Goal: Task Accomplishment & Management: Manage account settings

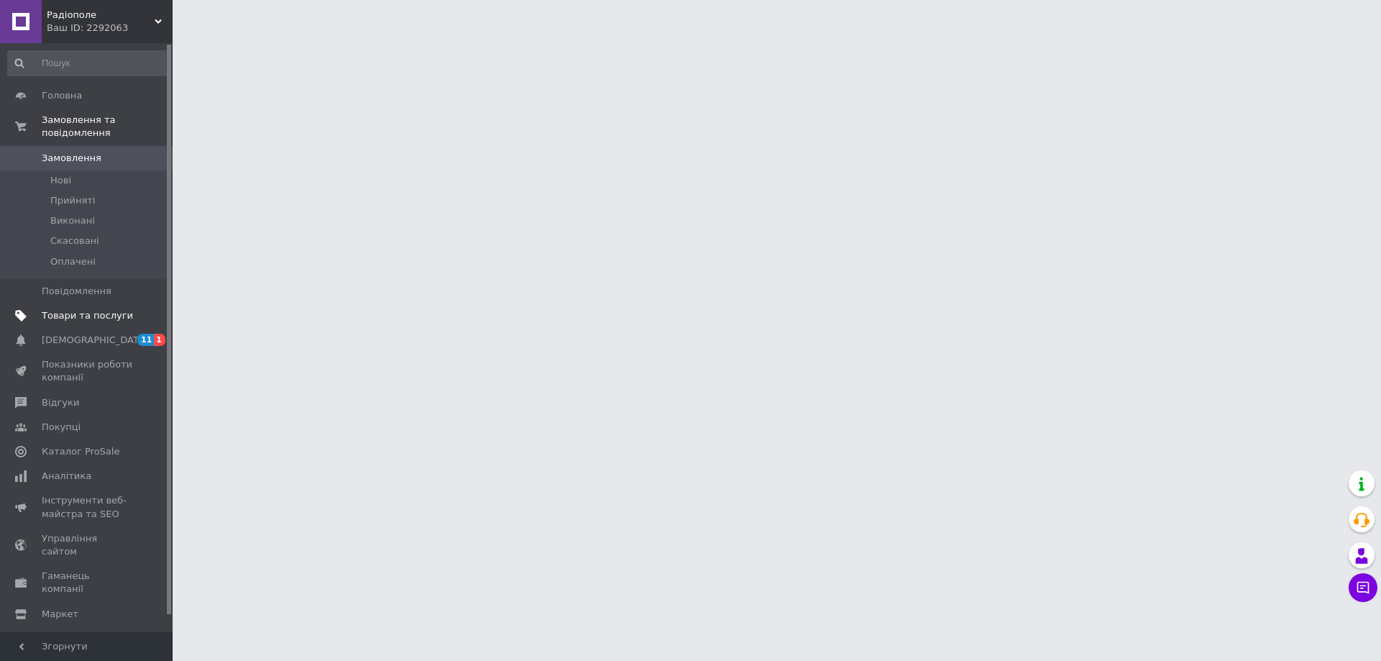
click at [37, 309] on span at bounding box center [21, 315] width 42 height 13
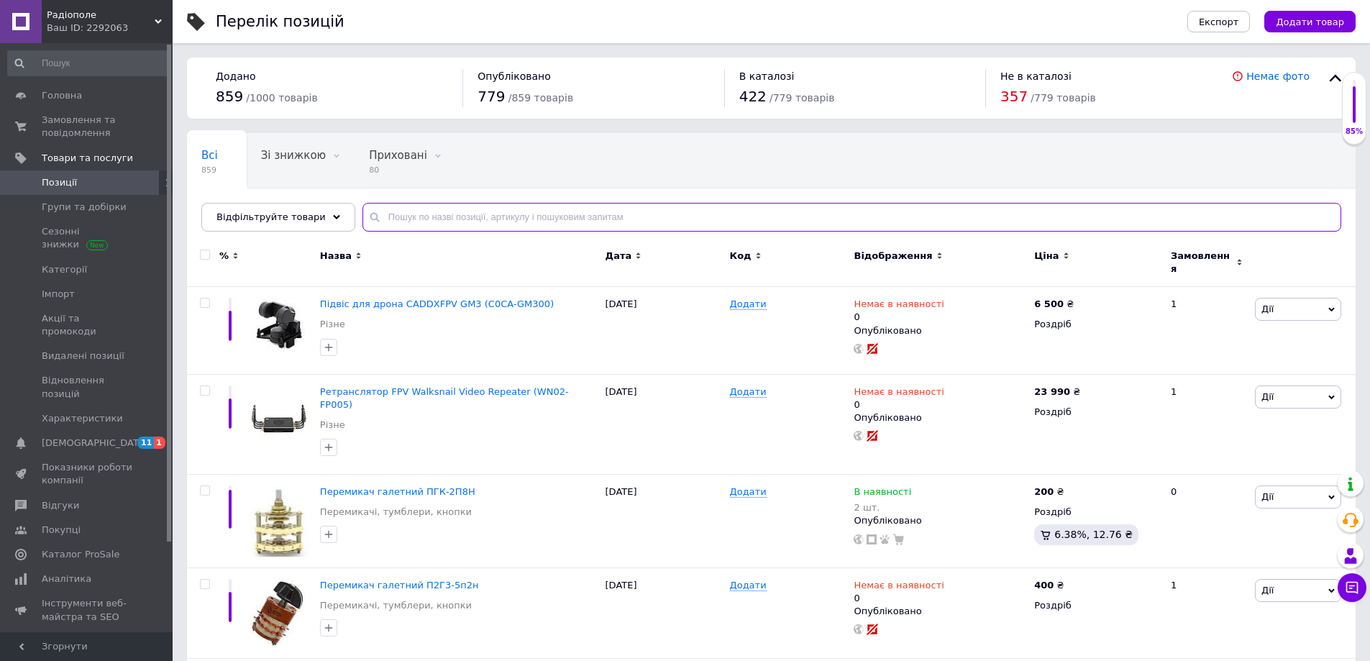
click at [460, 224] on input "text" at bounding box center [851, 217] width 979 height 29
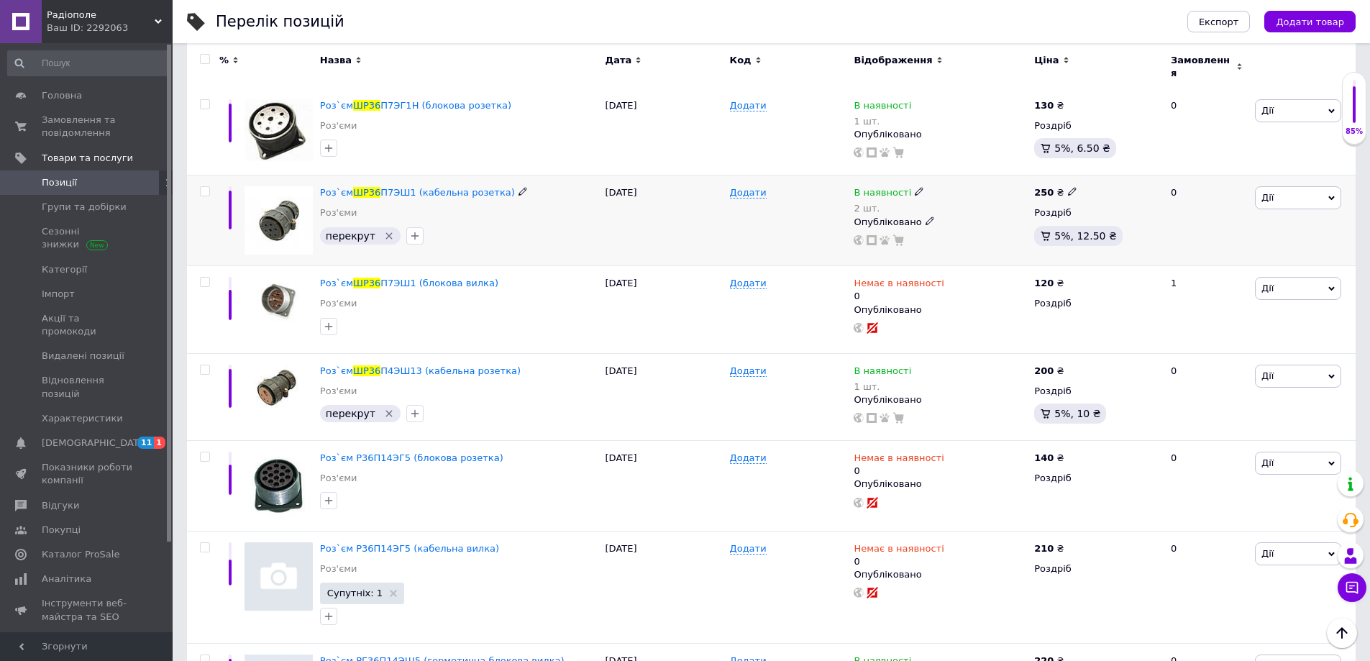
scroll to position [288, 0]
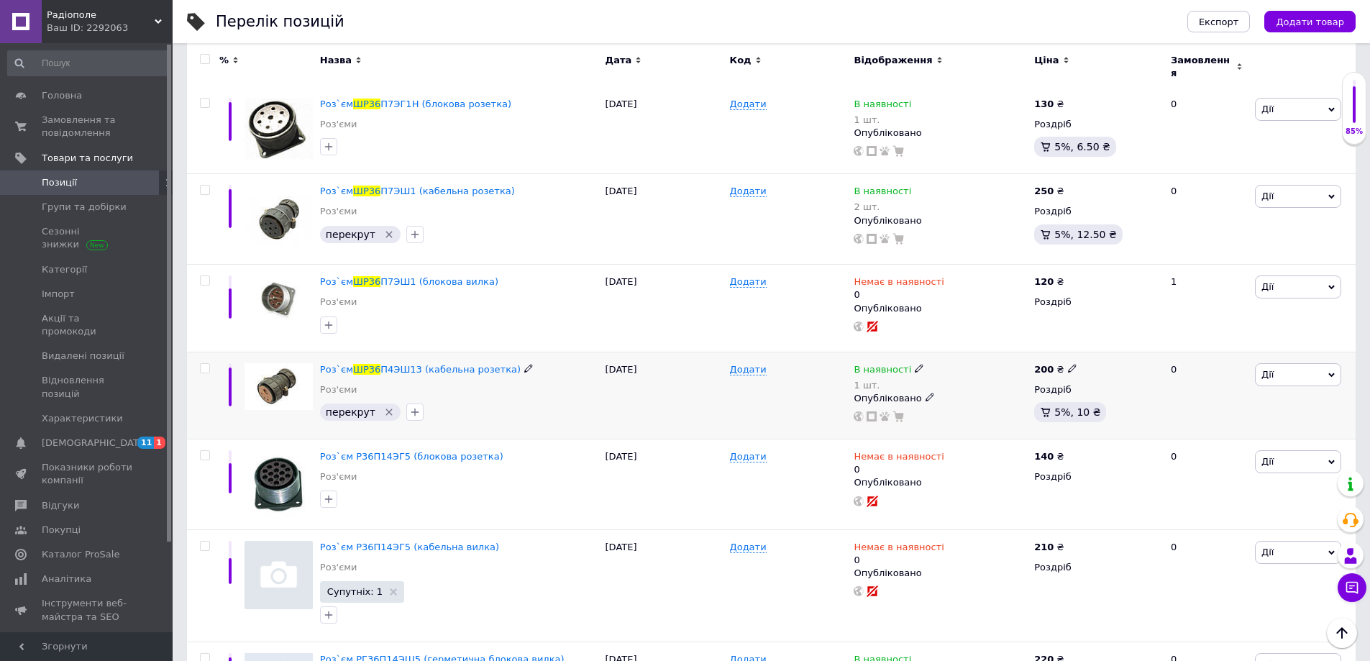
type input "шр36"
click at [1300, 367] on span "Дії" at bounding box center [1298, 374] width 86 height 23
click at [411, 364] on span "П4ЭШ13 (кабельна розетка)" at bounding box center [450, 369] width 140 height 11
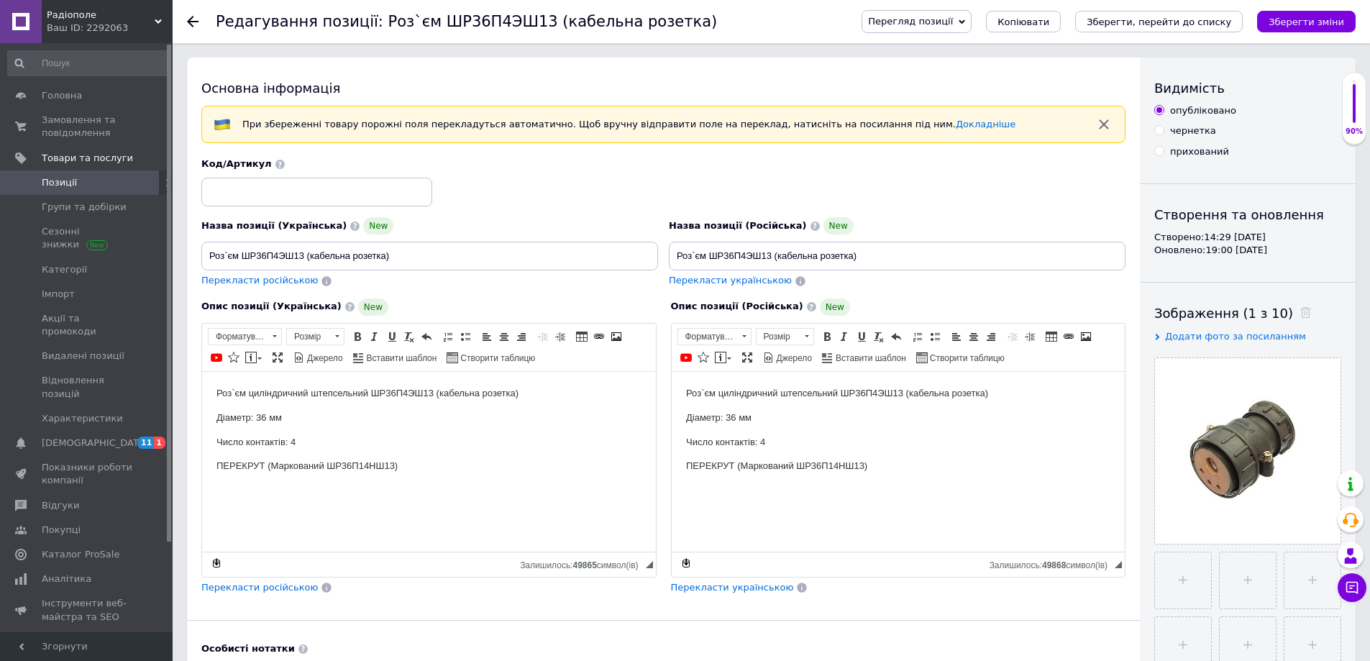
checkbox input "true"
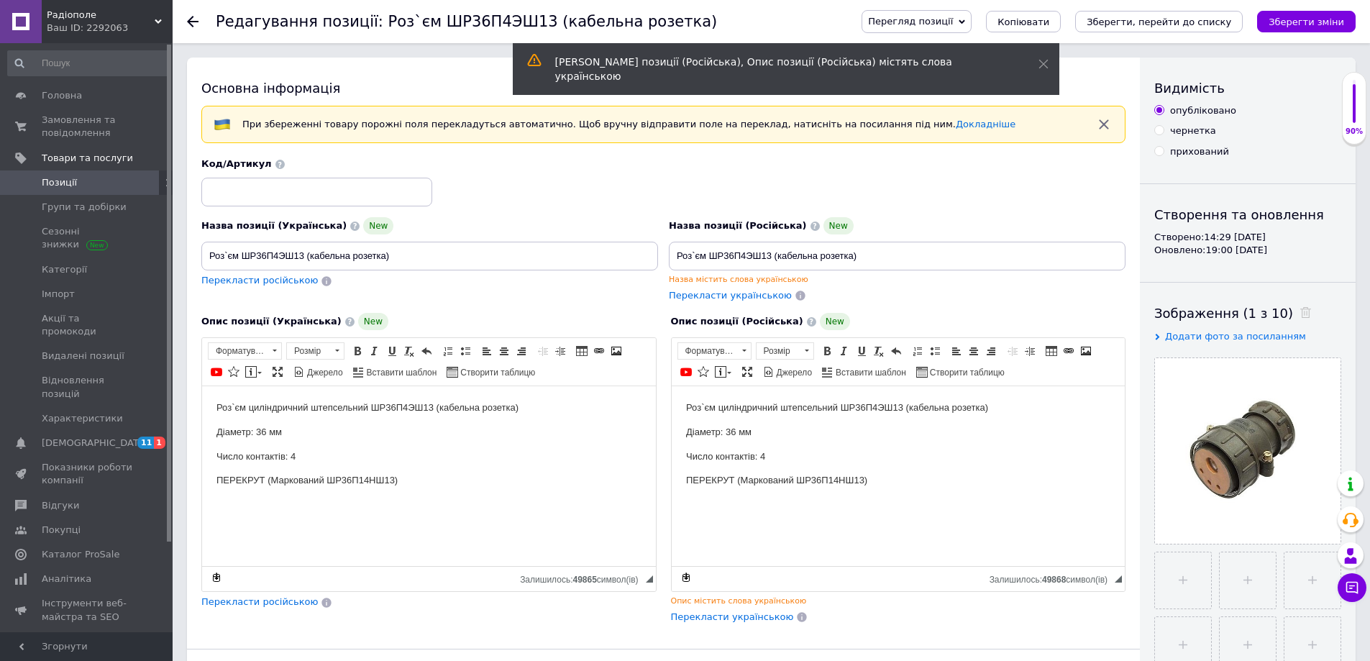
click at [965, 21] on icon at bounding box center [962, 22] width 6 height 6
click at [191, 23] on icon at bounding box center [193, 22] width 12 height 12
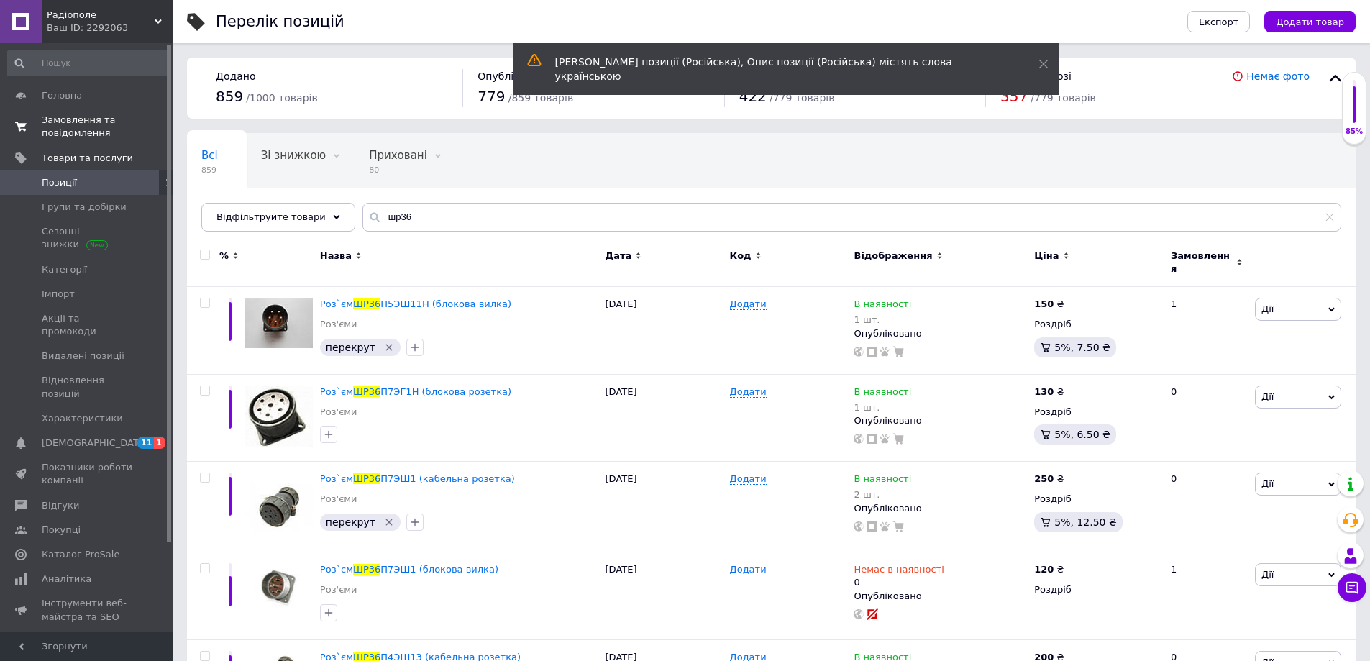
click at [75, 139] on span "Замовлення та повідомлення" at bounding box center [87, 127] width 91 height 26
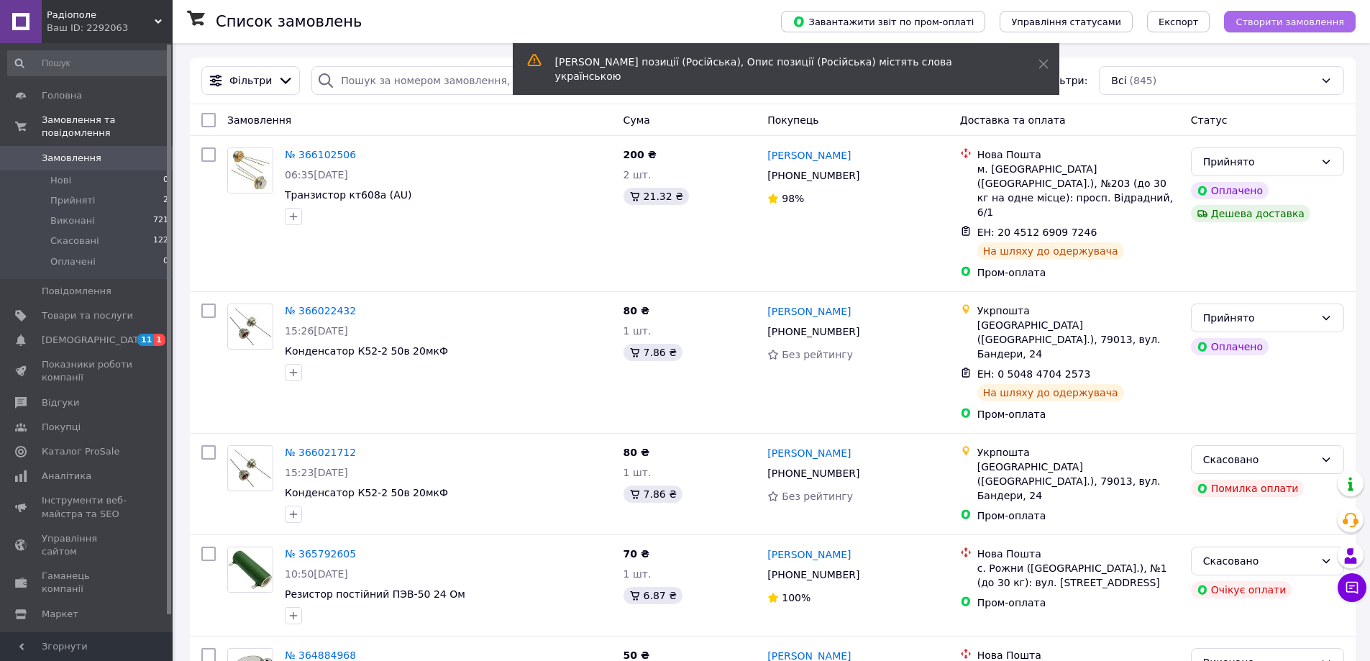
click at [1282, 17] on span "Створити замовлення" at bounding box center [1290, 22] width 109 height 11
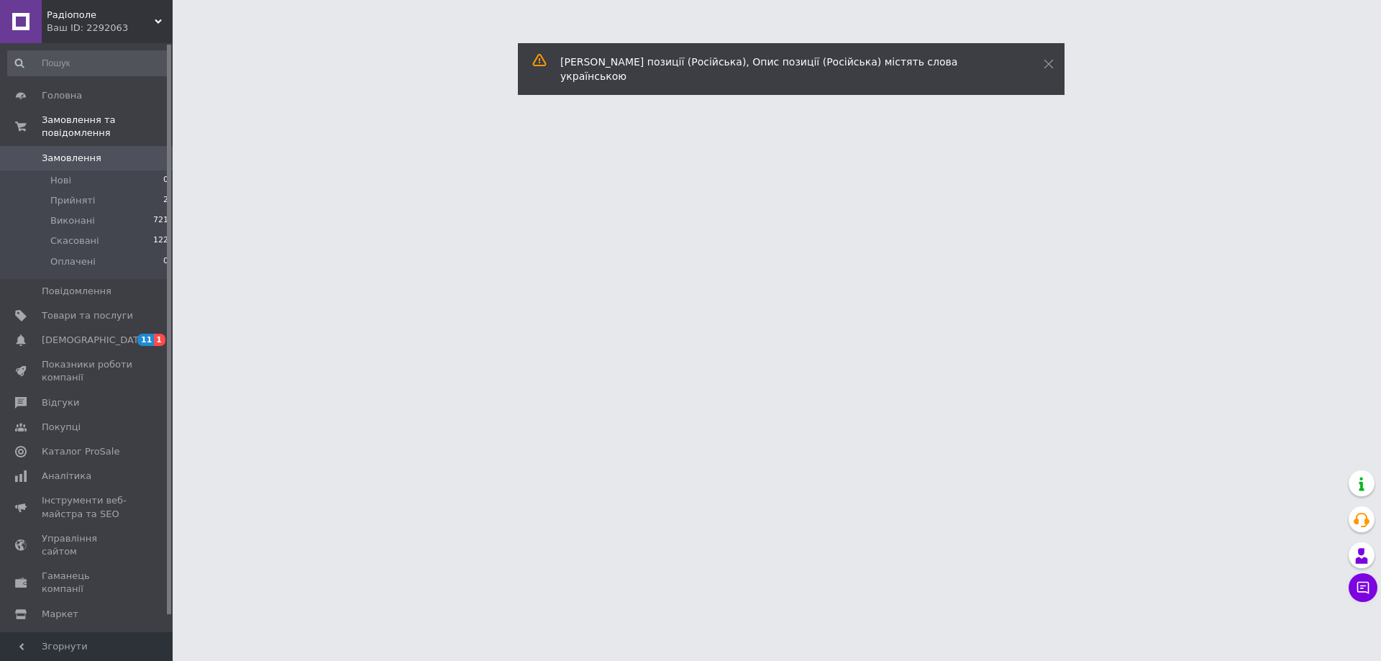
click at [1044, 65] on icon at bounding box center [1049, 64] width 10 height 10
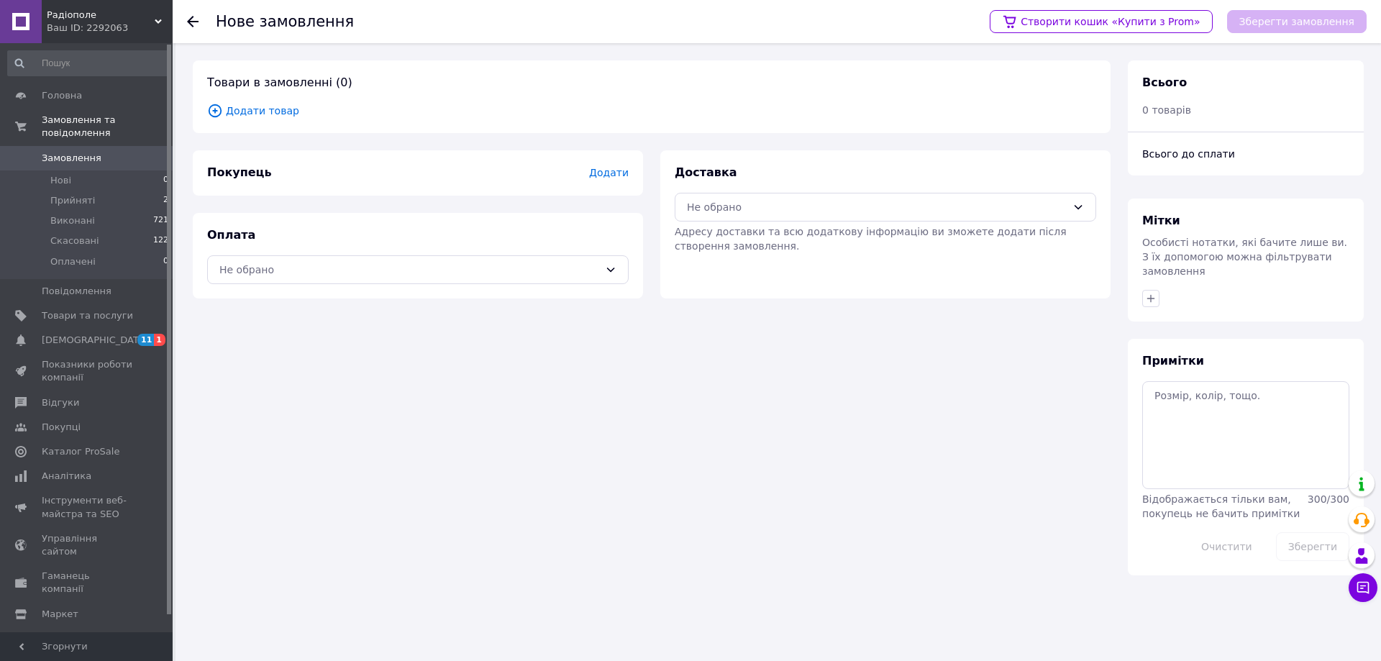
click at [616, 175] on span "Додати" at bounding box center [609, 173] width 40 height 12
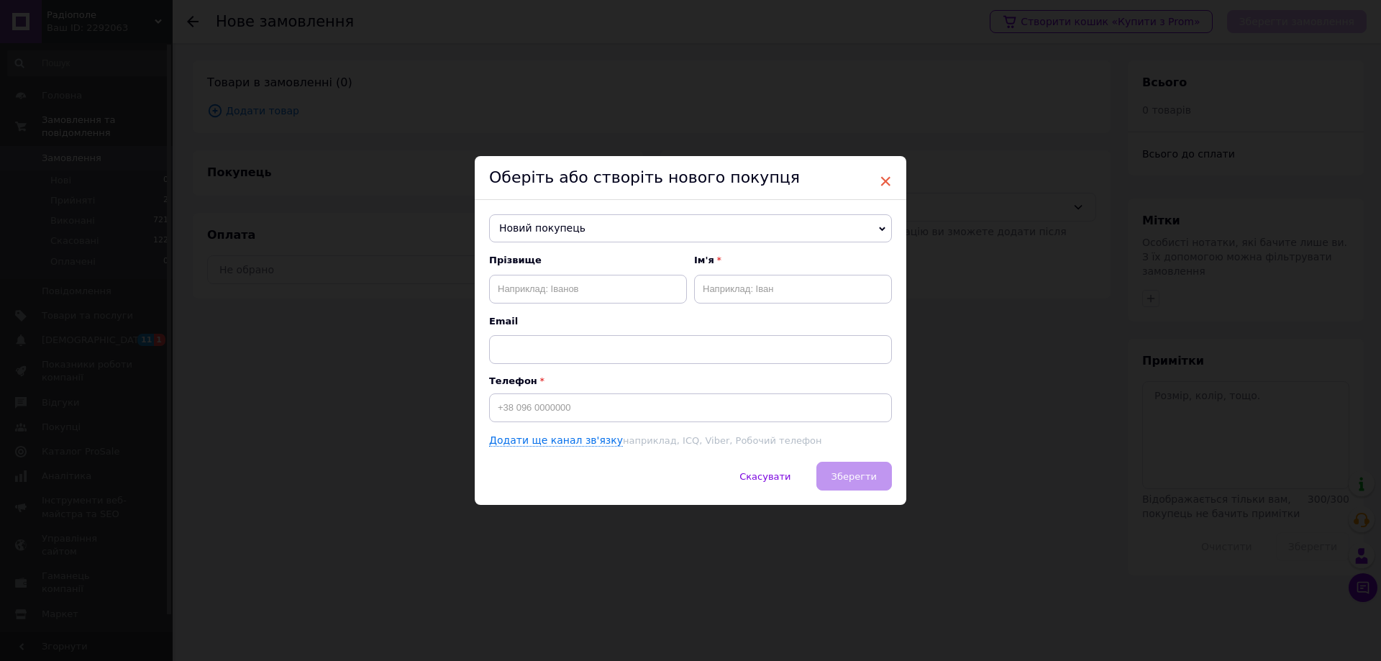
click at [881, 178] on span "×" at bounding box center [885, 181] width 13 height 24
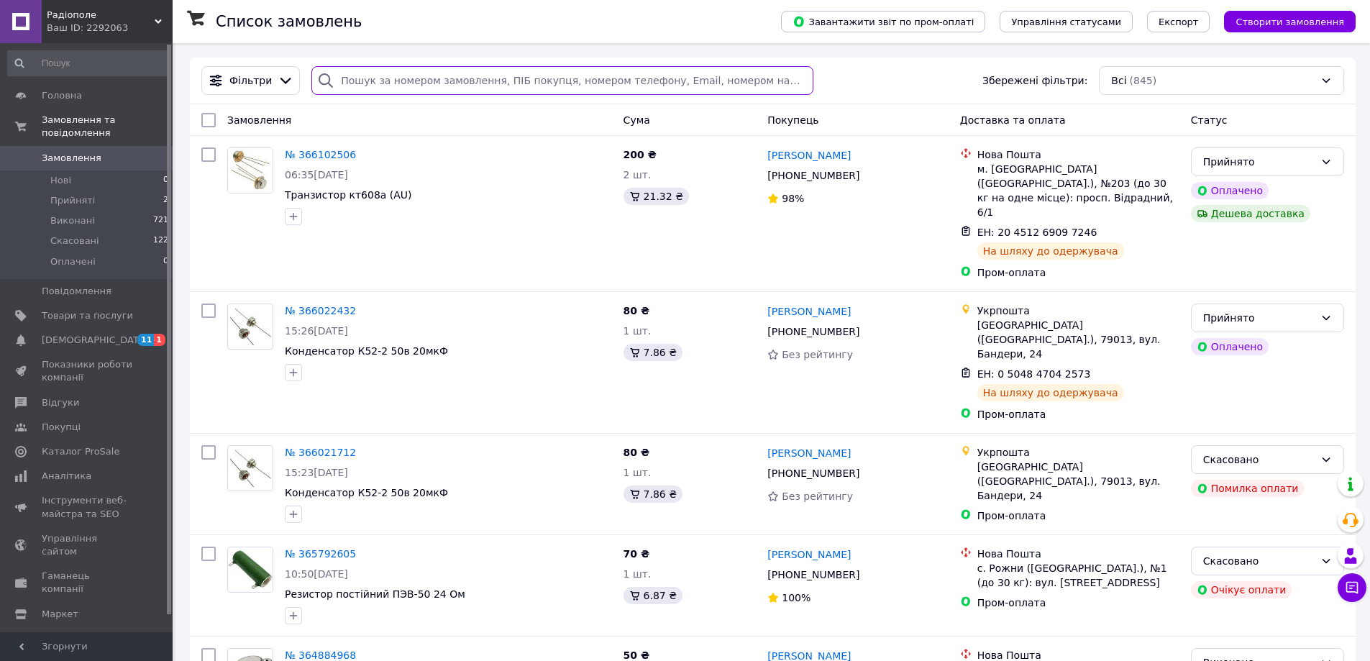
click at [455, 84] on input "search" at bounding box center [561, 80] width 501 height 29
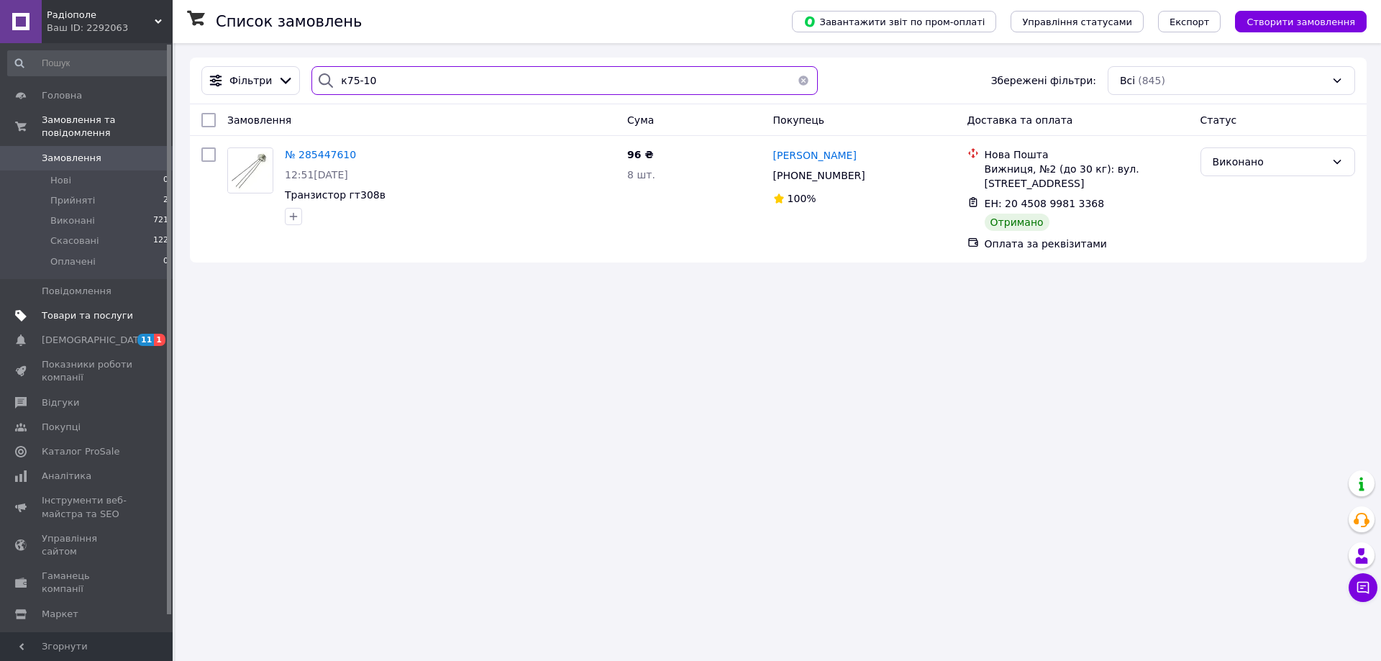
type input "к75-10"
click at [101, 304] on link "Товари та послуги" at bounding box center [88, 316] width 177 height 24
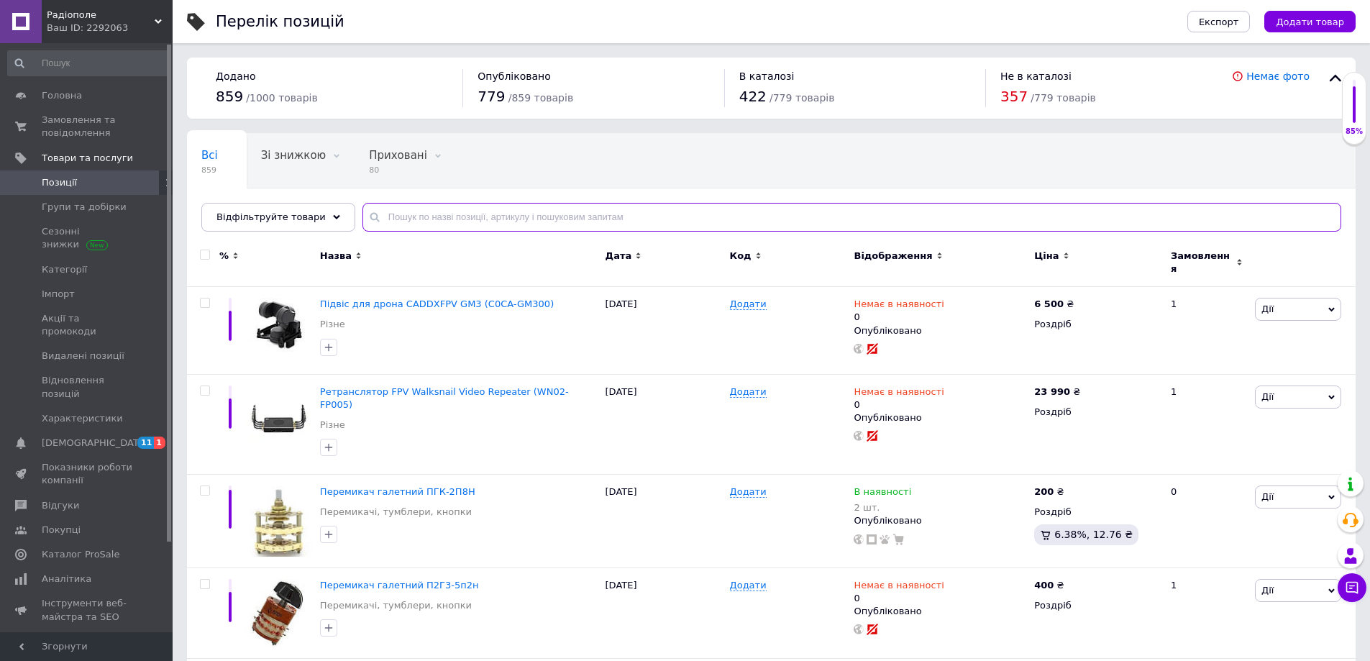
click at [404, 214] on input "text" at bounding box center [851, 217] width 979 height 29
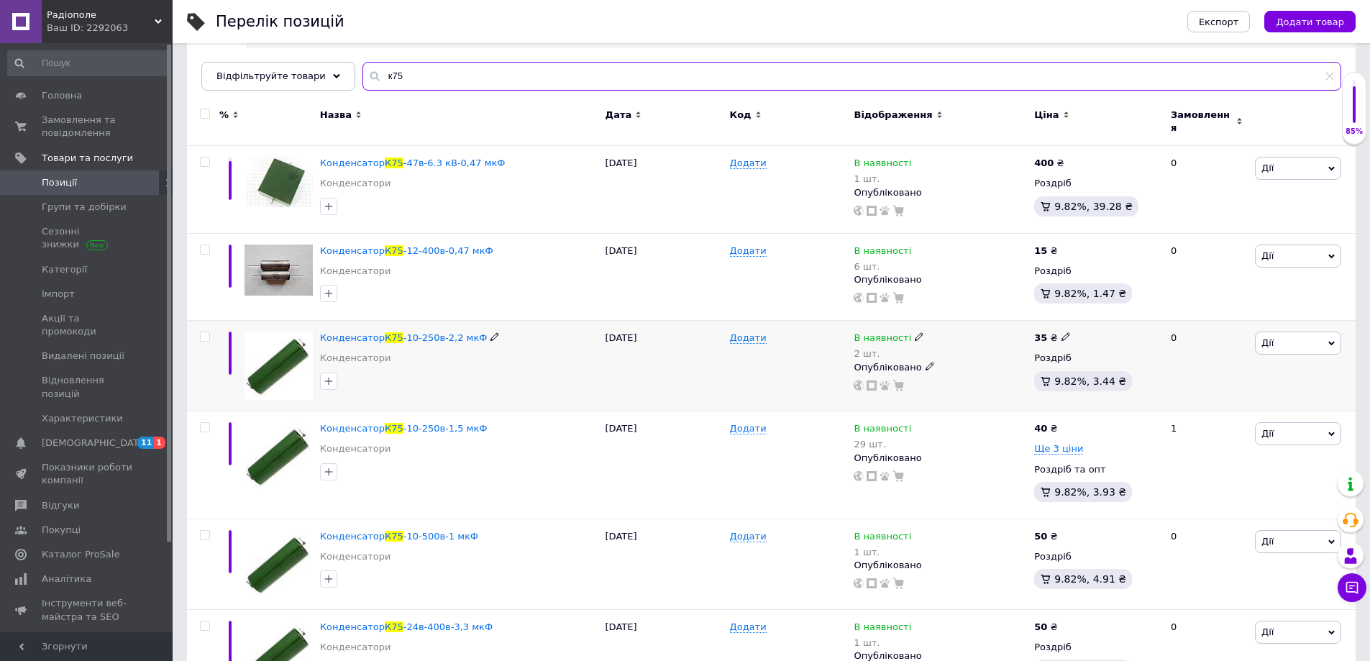
scroll to position [144, 0]
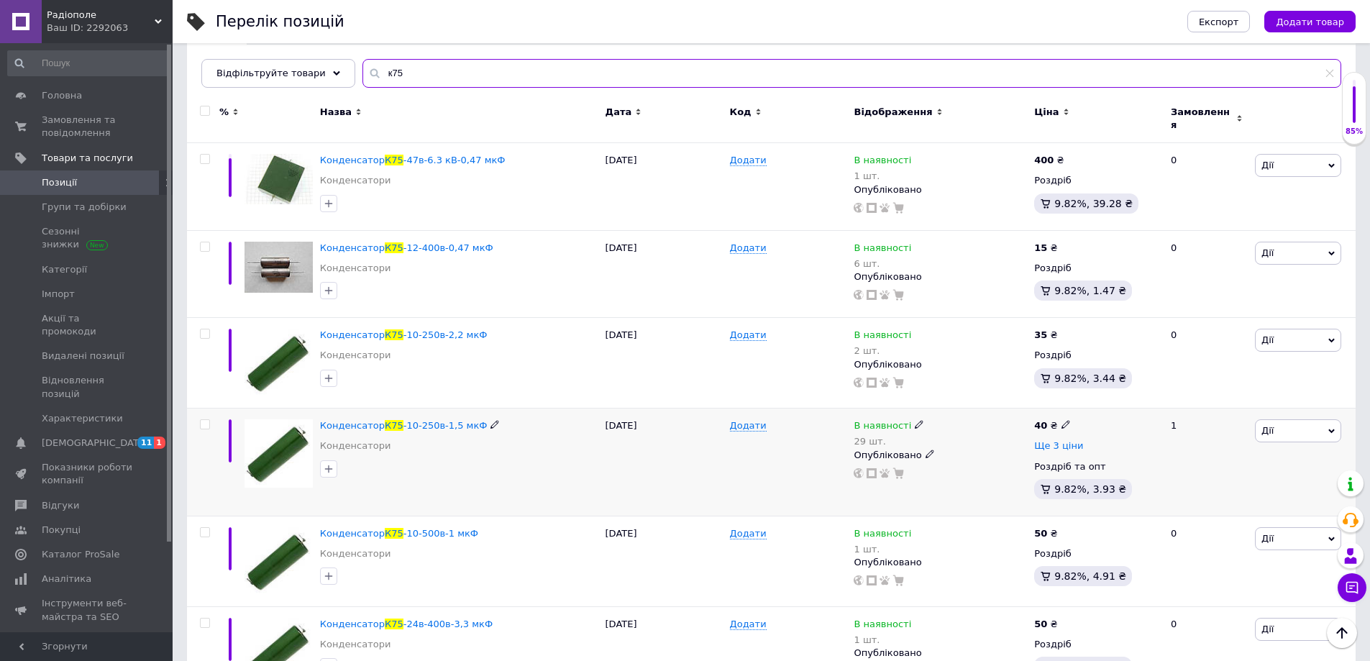
type input "к75"
click at [1049, 440] on span "Ще 3 ціни" at bounding box center [1058, 446] width 49 height 12
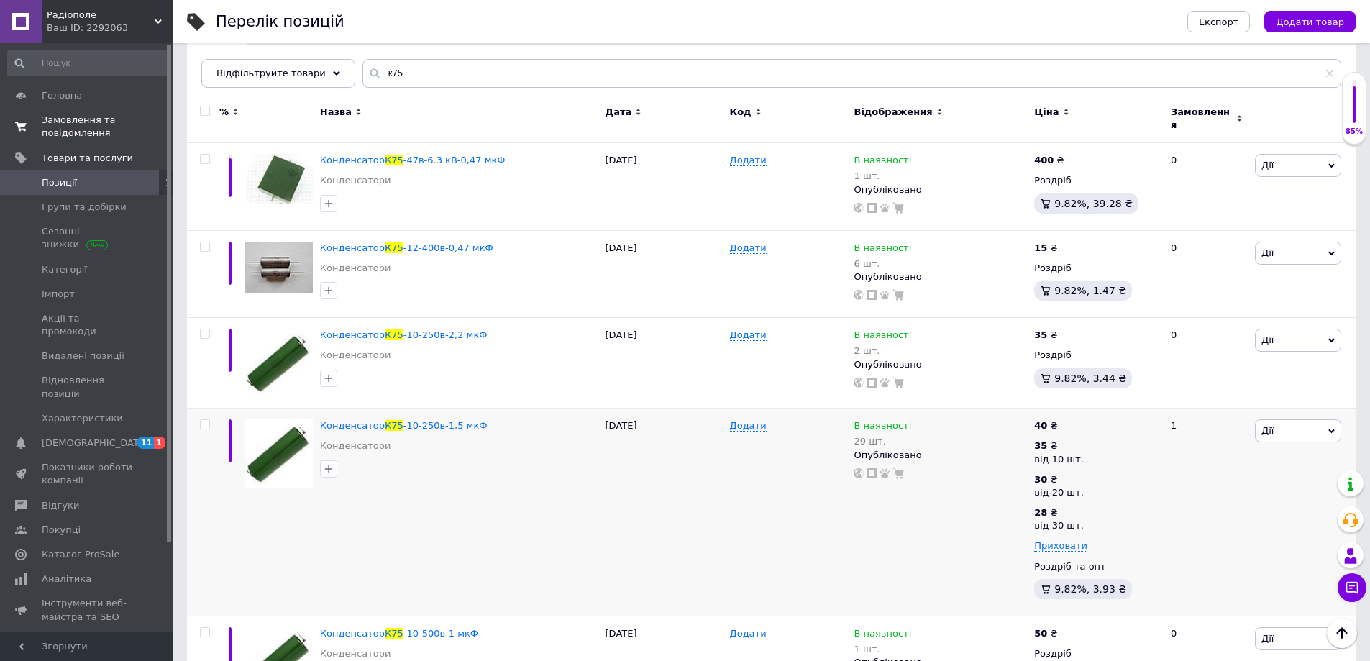
click at [63, 132] on span "Замовлення та повідомлення" at bounding box center [87, 127] width 91 height 26
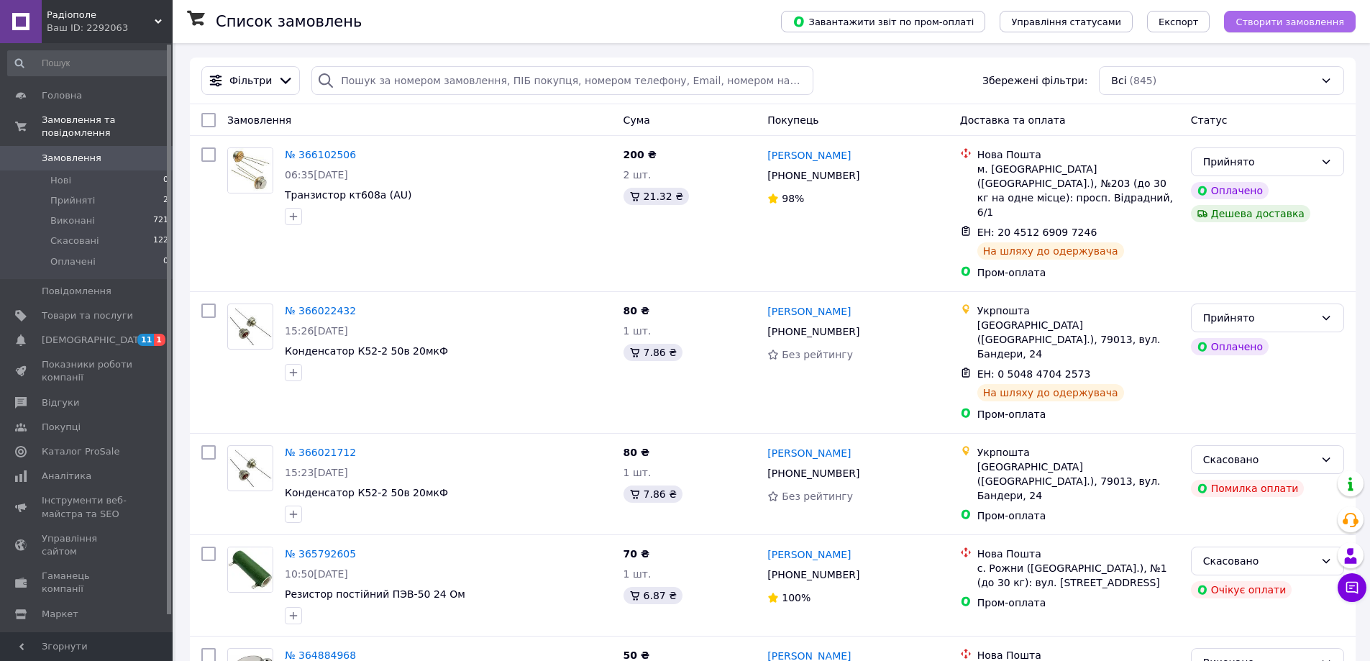
click at [1277, 28] on button "Створити замовлення" at bounding box center [1290, 22] width 132 height 22
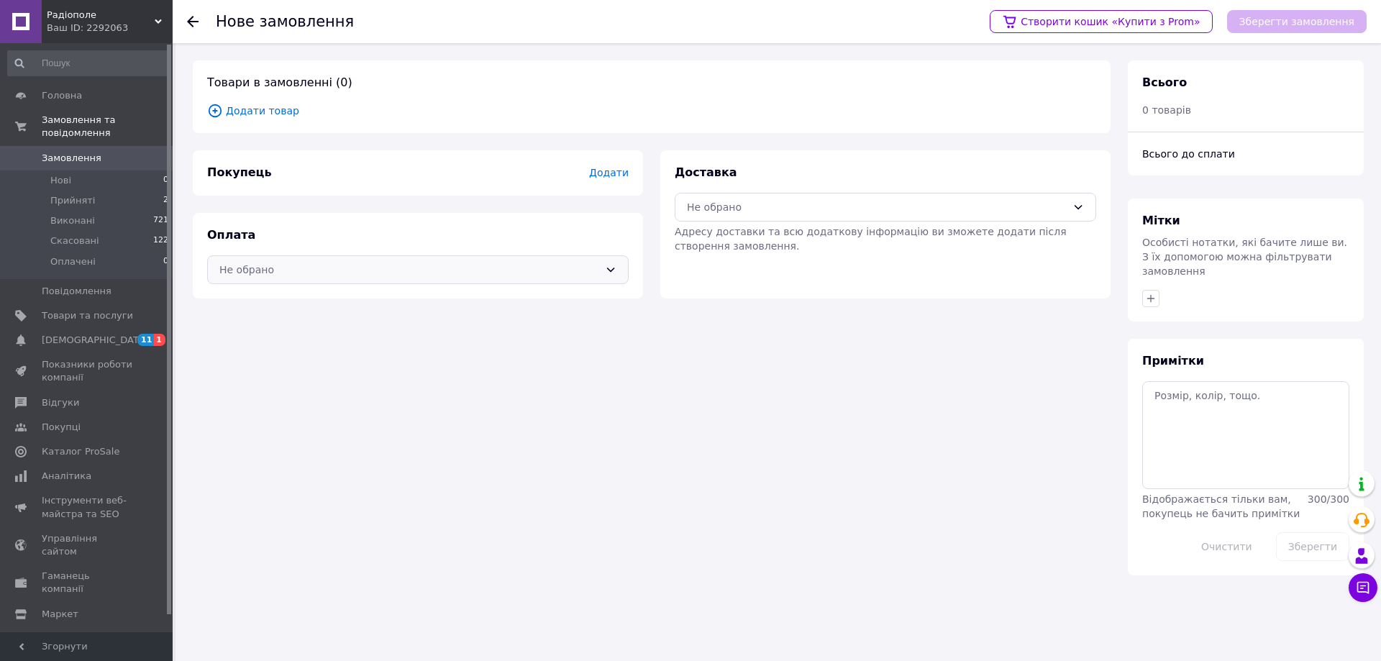
click at [374, 262] on div "Не обрано" at bounding box center [409, 270] width 380 height 16
click at [342, 219] on div "Оплата Не обрано" at bounding box center [418, 256] width 450 height 86
drag, startPoint x: 301, startPoint y: 267, endPoint x: 294, endPoint y: 273, distance: 9.2
click at [301, 268] on div "Не обрано" at bounding box center [409, 270] width 380 height 16
click at [265, 332] on span "Оплата за реквізитами" at bounding box center [337, 328] width 236 height 14
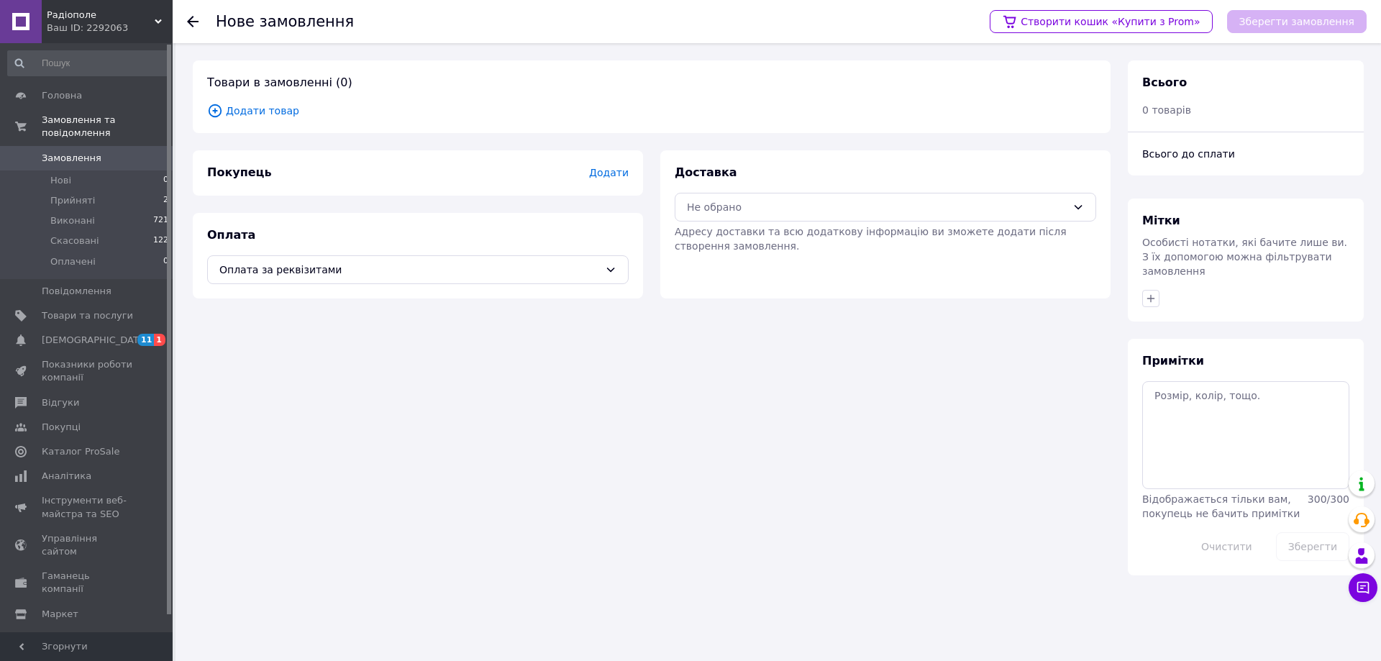
click at [271, 117] on span "Додати товар" at bounding box center [651, 111] width 889 height 16
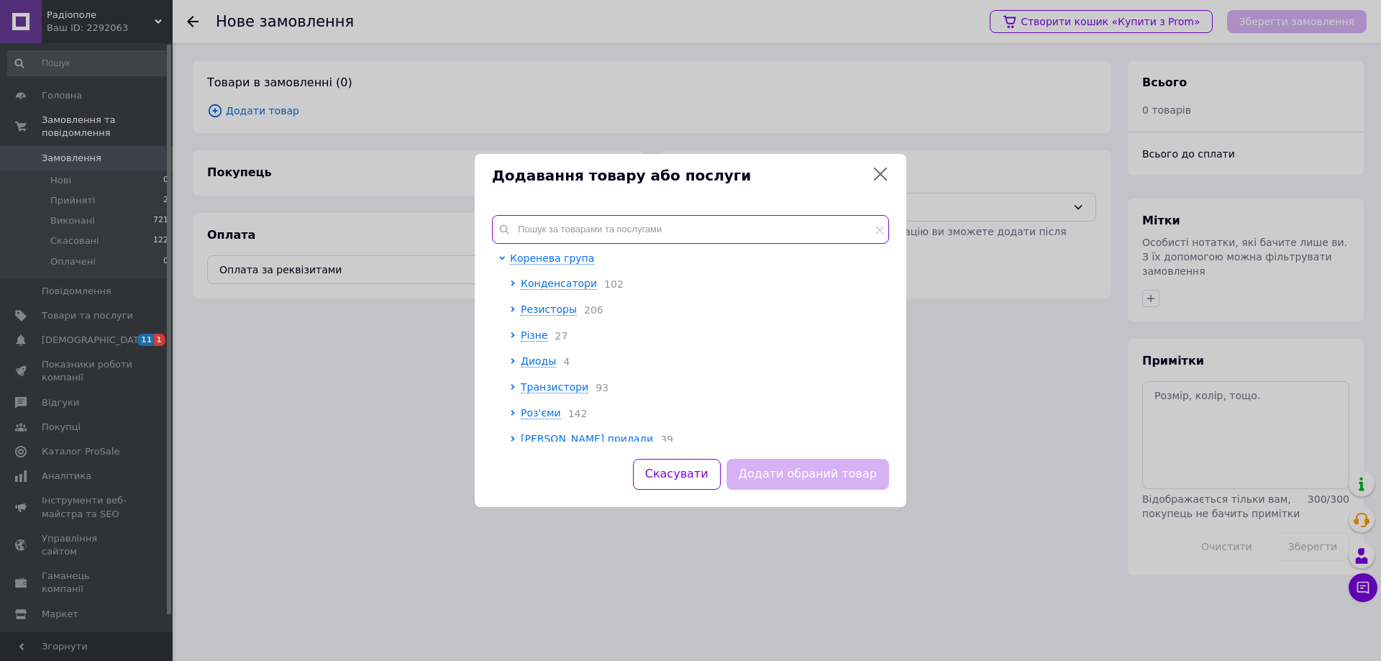
click at [583, 233] on input "text" at bounding box center [690, 229] width 397 height 29
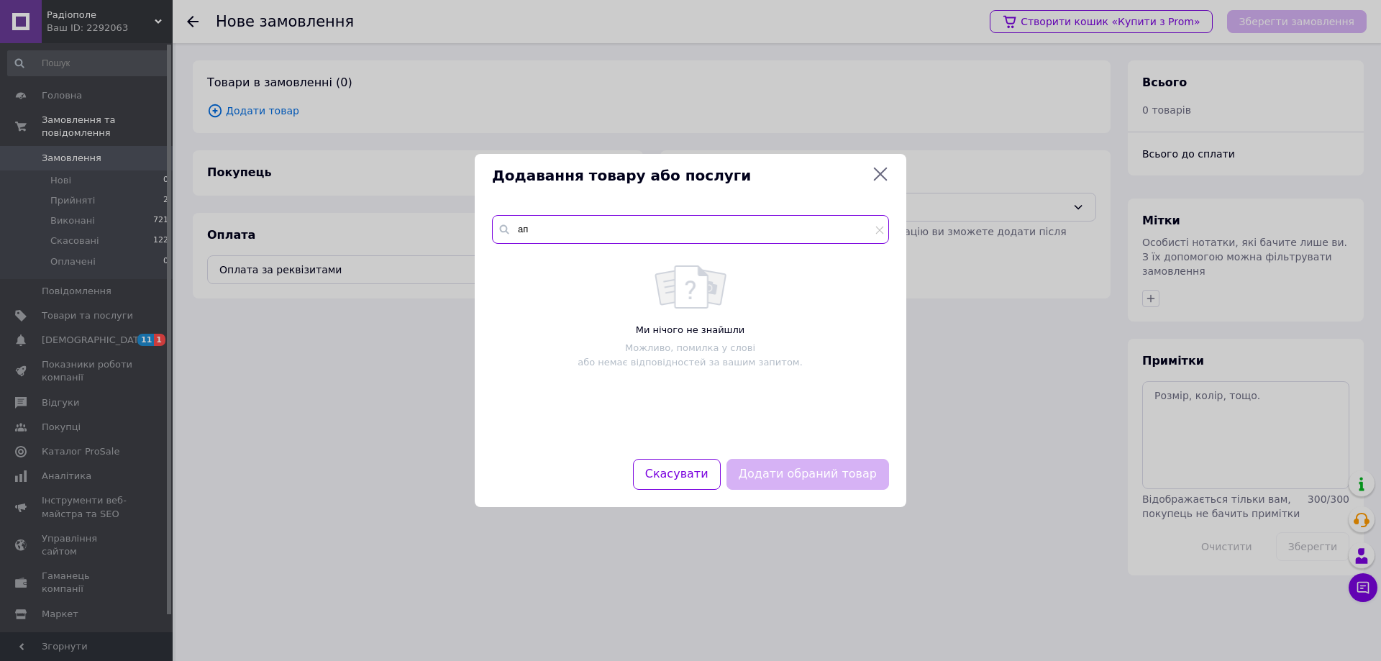
type input "[PERSON_NAME]"
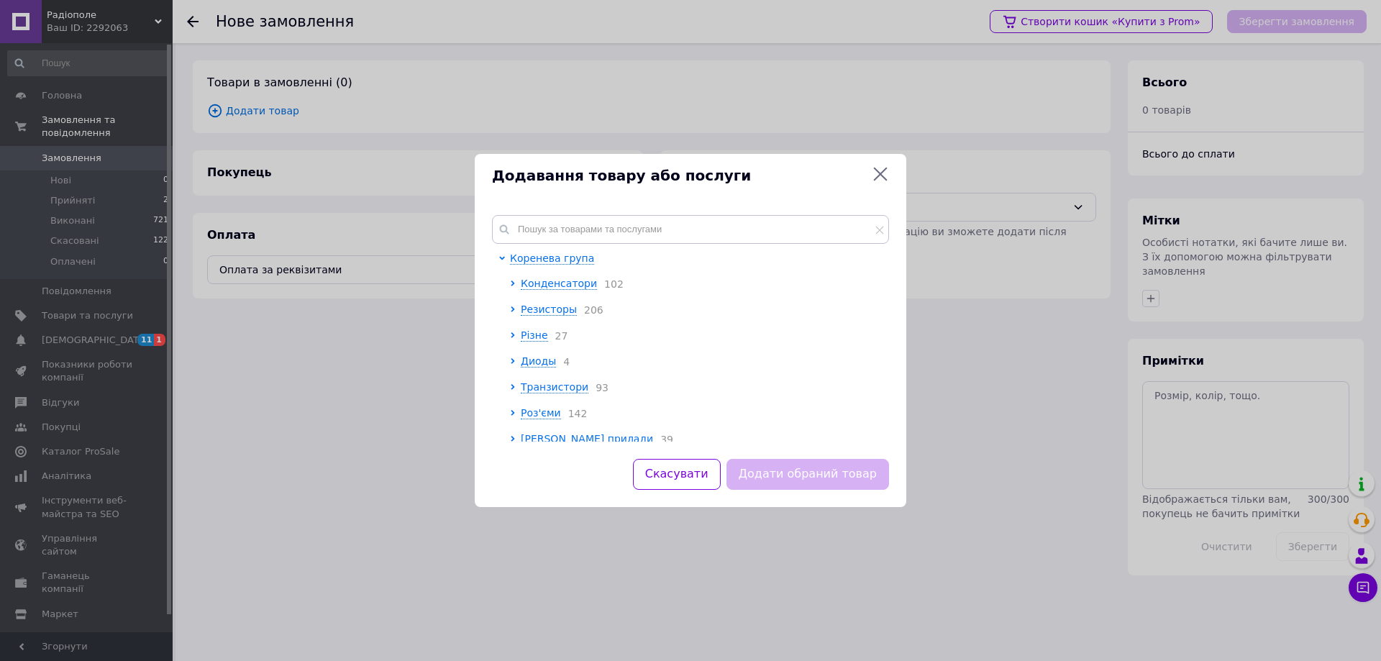
click at [887, 175] on icon at bounding box center [880, 173] width 17 height 17
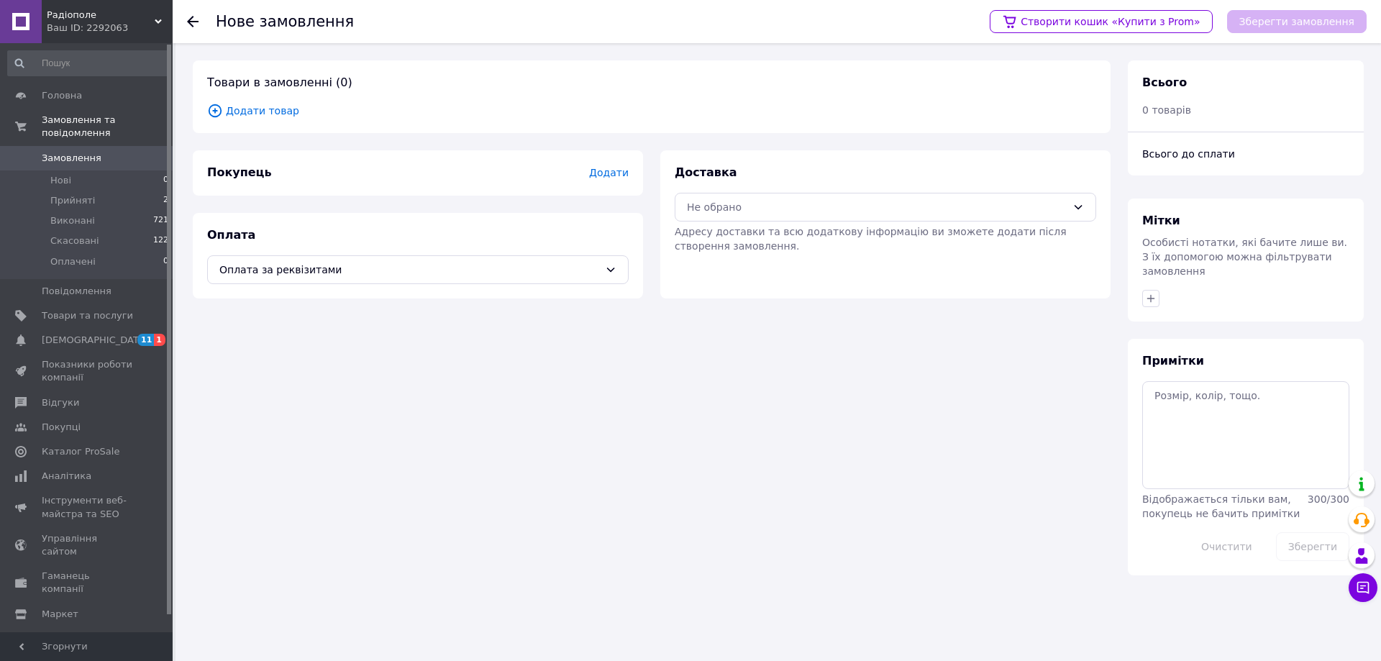
click at [255, 112] on span "Додати товар" at bounding box center [651, 111] width 889 height 16
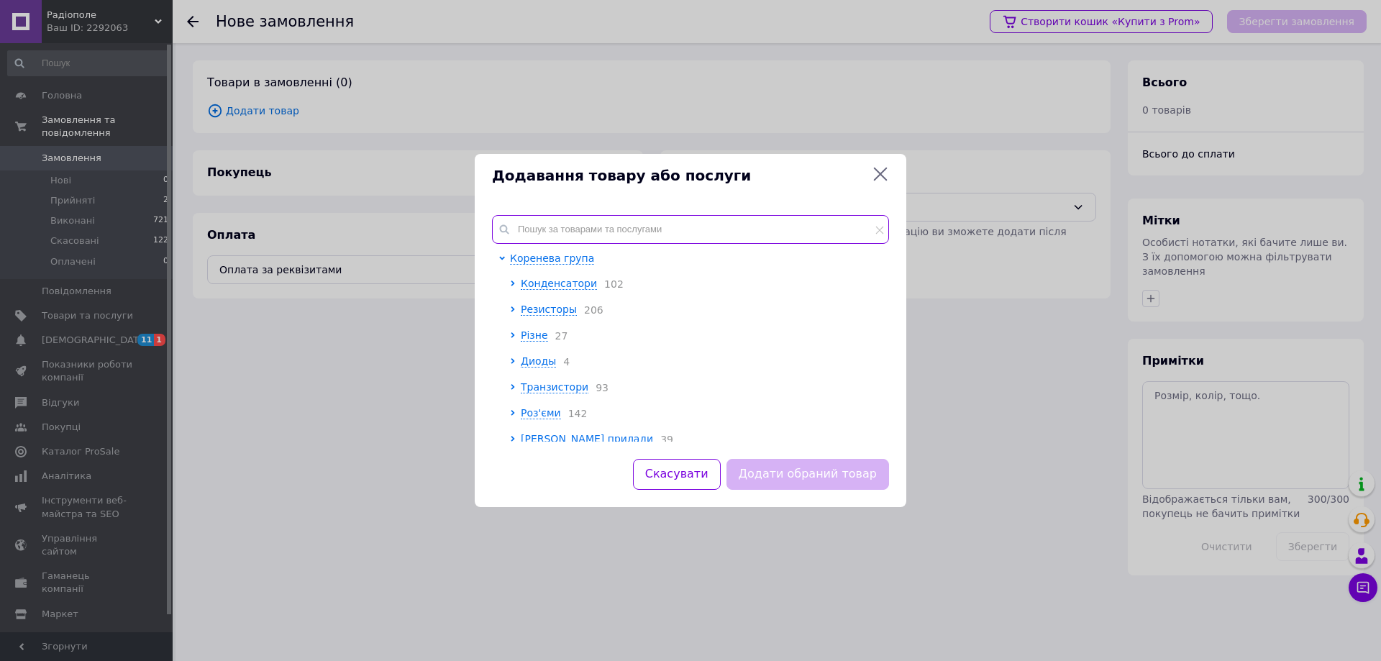
click at [614, 230] on input "text" at bounding box center [690, 229] width 397 height 29
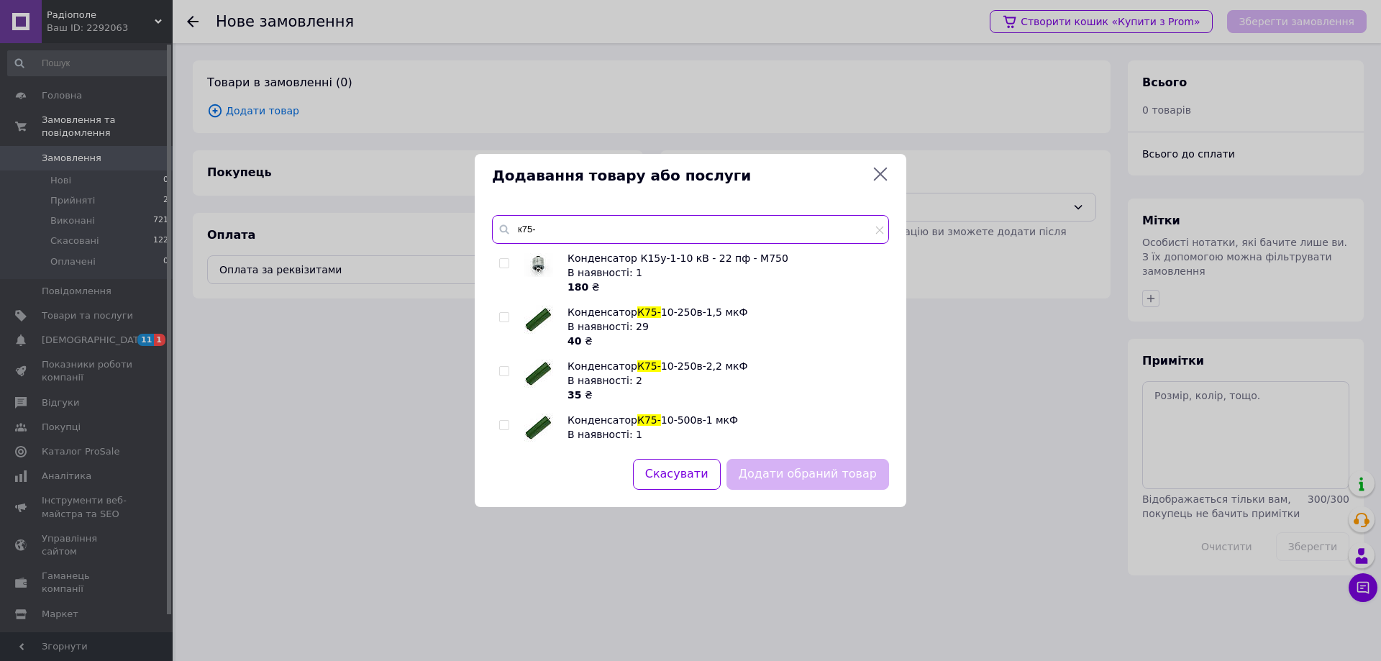
type input "к75-"
click at [702, 327] on div "В наявності: 29" at bounding box center [724, 326] width 314 height 14
click at [702, 310] on span "10-250в-1,5 мкФ" at bounding box center [704, 312] width 87 height 12
click at [505, 321] on input "checkbox" at bounding box center [503, 317] width 9 height 9
checkbox input "true"
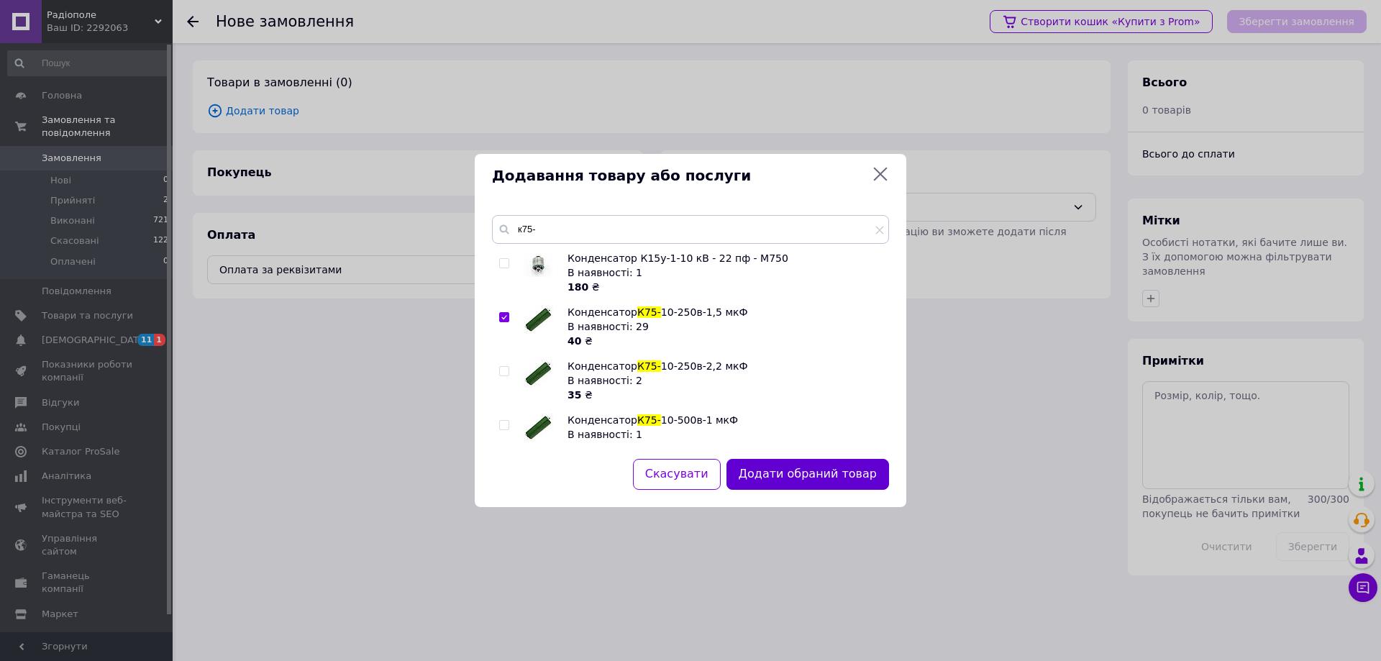
click at [770, 462] on button "Додати обраний товар" at bounding box center [807, 474] width 163 height 31
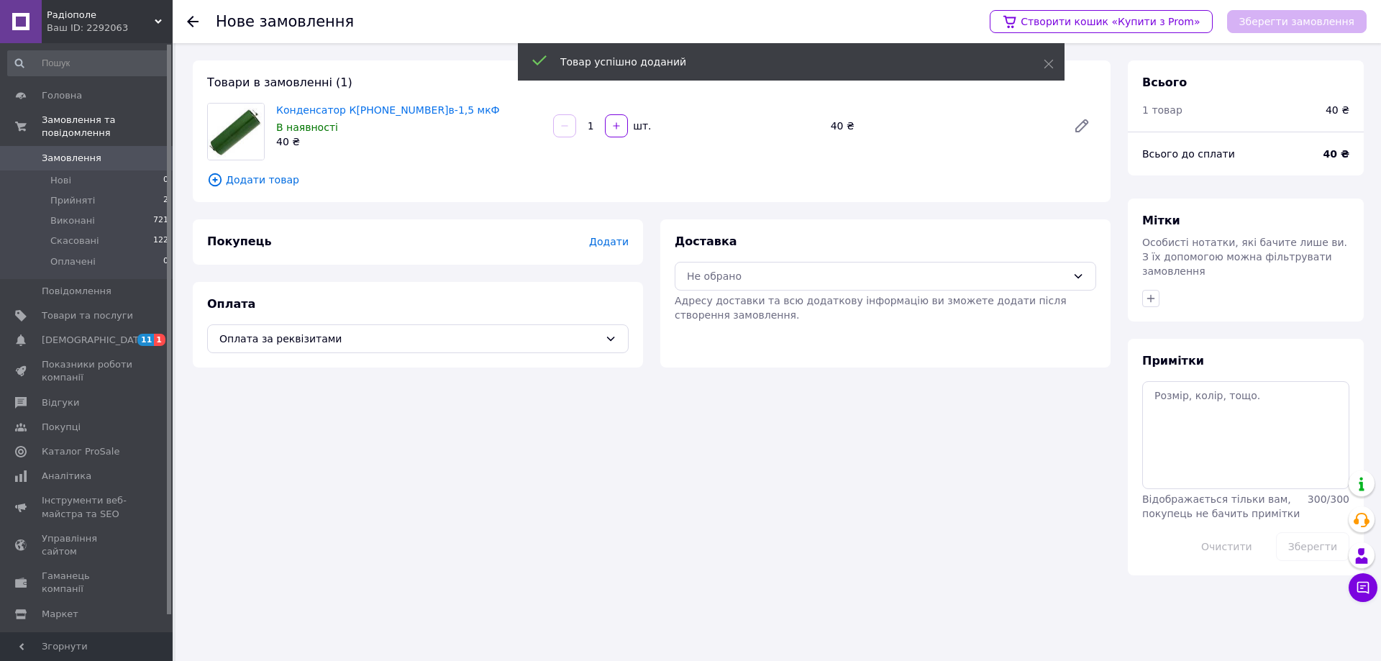
click at [229, 186] on span "Додати товар" at bounding box center [651, 180] width 889 height 16
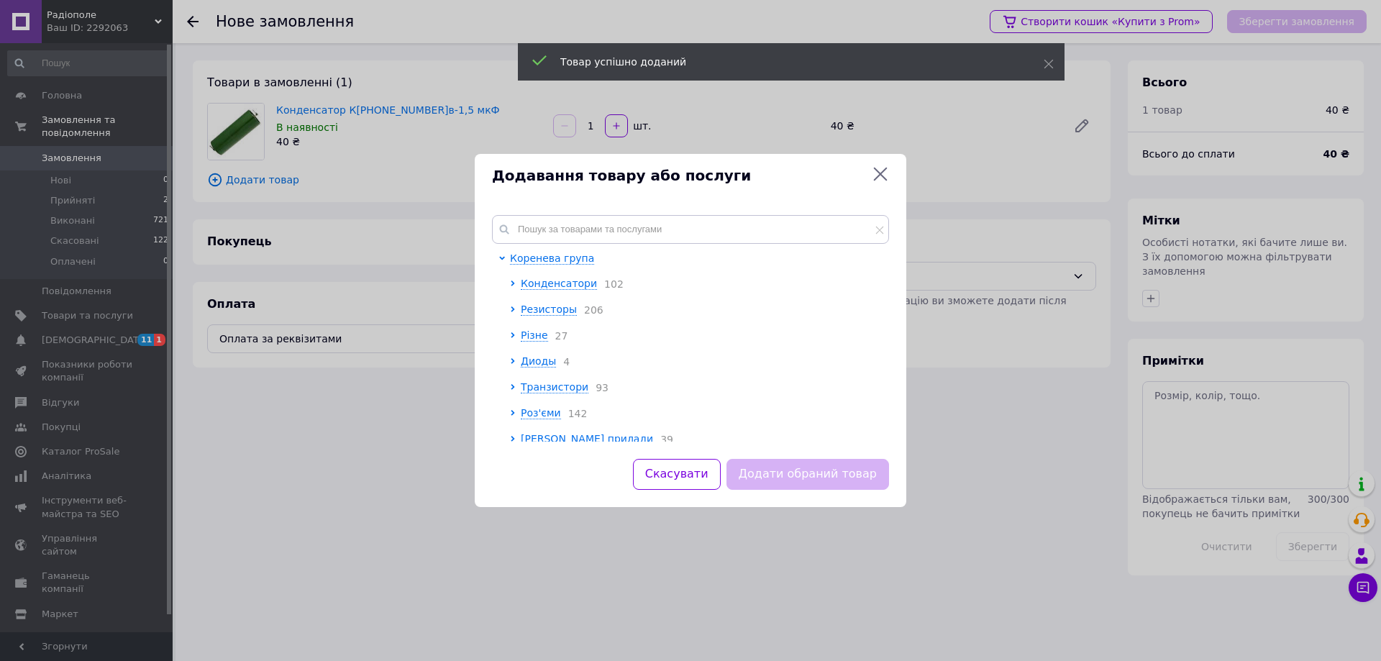
drag, startPoint x: 624, startPoint y: 211, endPoint x: 603, endPoint y: 228, distance: 27.1
click at [621, 213] on div "Коренева група Конденсатори 102 Резисторы 206 Різне 27 Диоды 4 Транзистори 93 Р…" at bounding box center [691, 328] width 432 height 261
click at [602, 229] on input "text" at bounding box center [690, 229] width 397 height 29
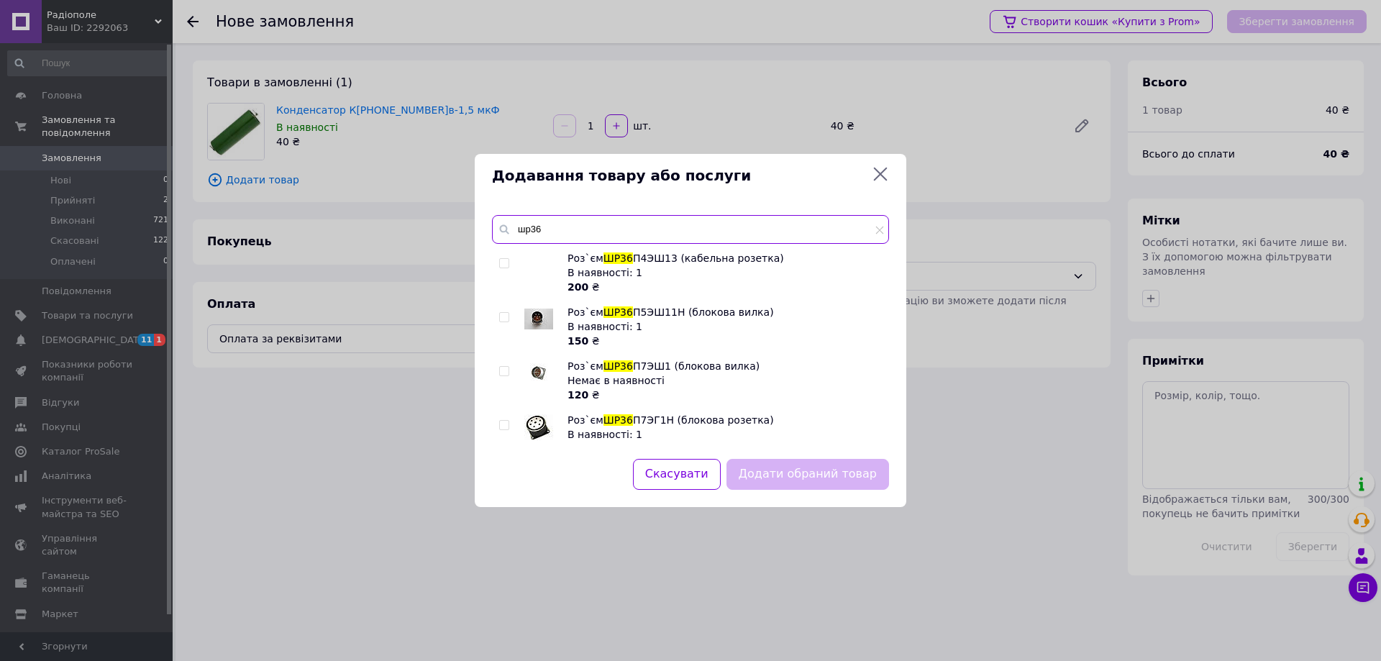
type input "шр36"
click at [506, 265] on input "checkbox" at bounding box center [503, 263] width 9 height 9
checkbox input "true"
click at [788, 466] on button "Додати обраний товар" at bounding box center [807, 474] width 163 height 31
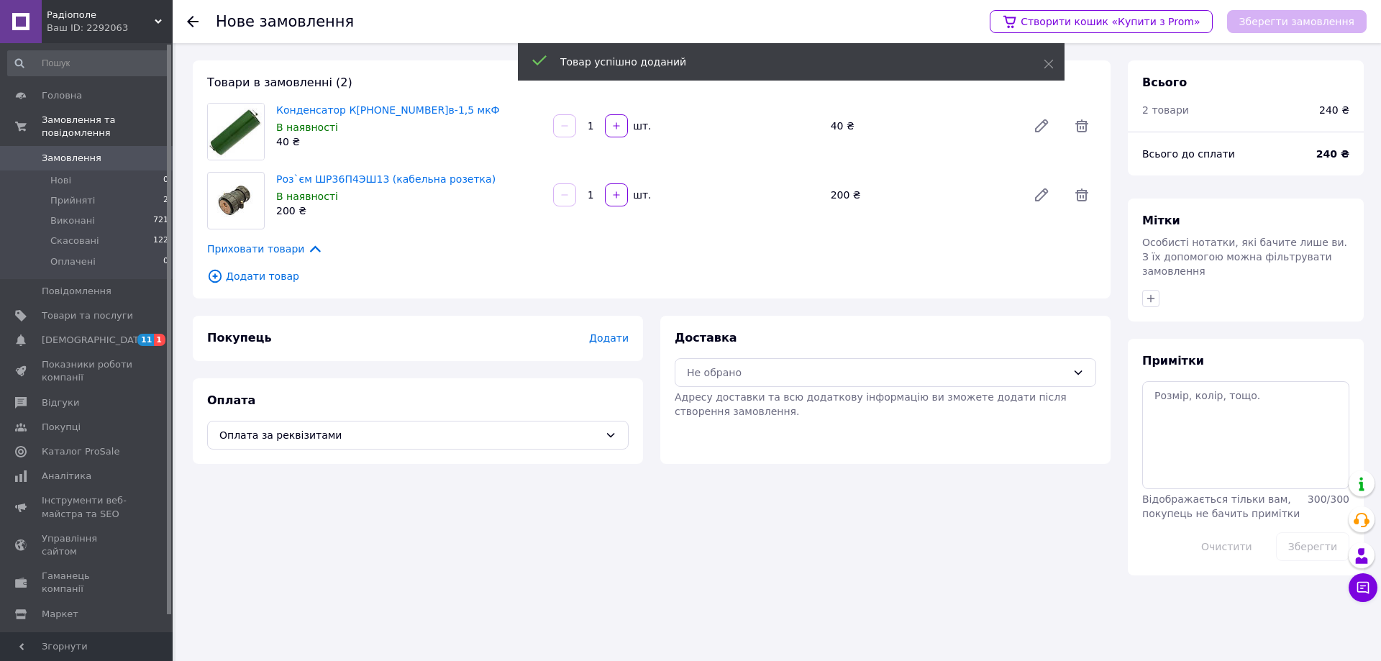
drag, startPoint x: 590, startPoint y: 123, endPoint x: 567, endPoint y: 127, distance: 22.7
click at [569, 127] on div "1   шт." at bounding box center [686, 125] width 268 height 23
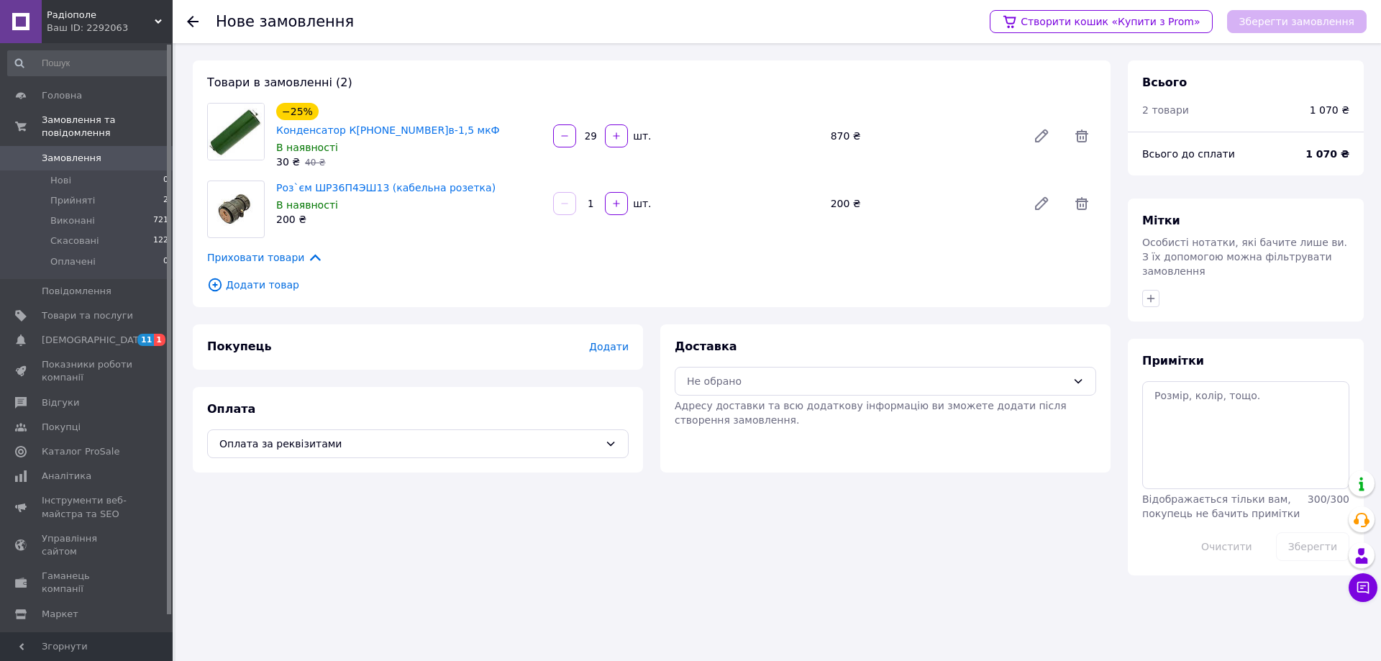
type input "29"
click at [758, 79] on div "Товари в замовленні (2) −25% Конденсатор К[PHONE_NUMBER]в-1,5 мкФ В наявності 3…" at bounding box center [652, 183] width 918 height 247
click at [616, 344] on span "Додати" at bounding box center [609, 347] width 40 height 12
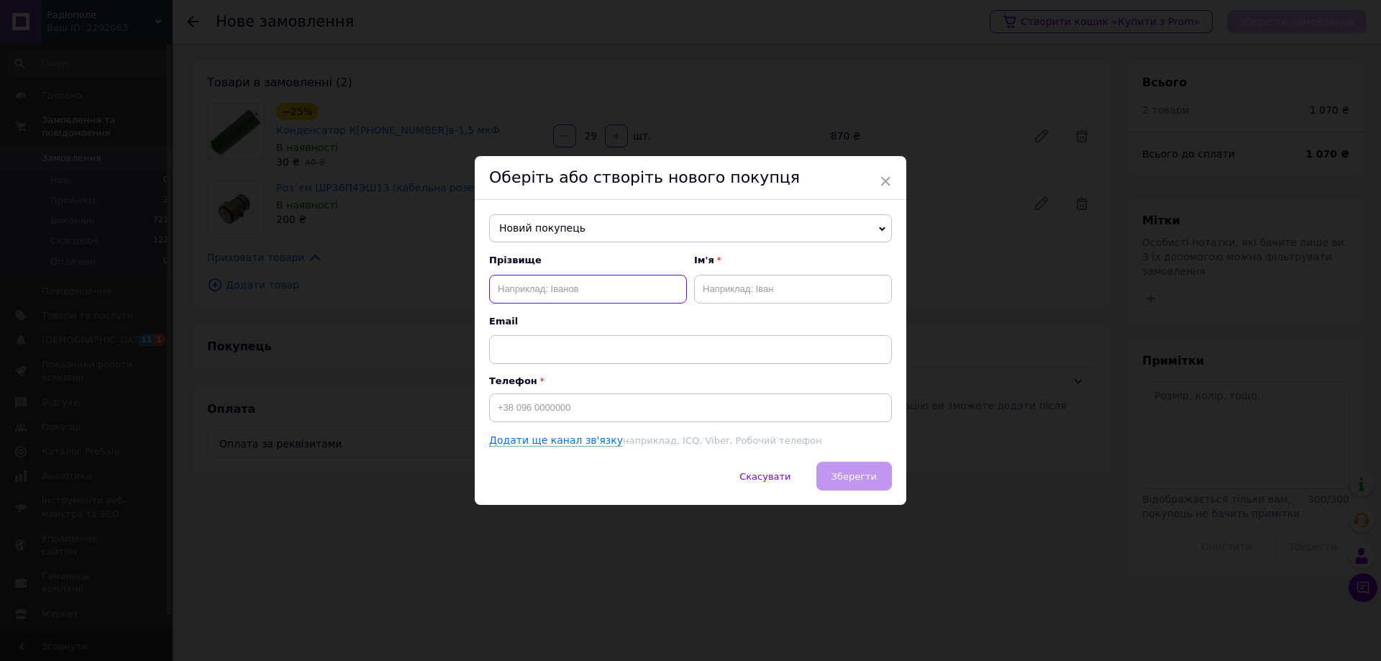
click at [549, 282] on input "text" at bounding box center [588, 289] width 198 height 29
type input "[PERSON_NAME]"
paste input "0674732973"
click at [851, 474] on span "Зберегти" at bounding box center [853, 476] width 45 height 11
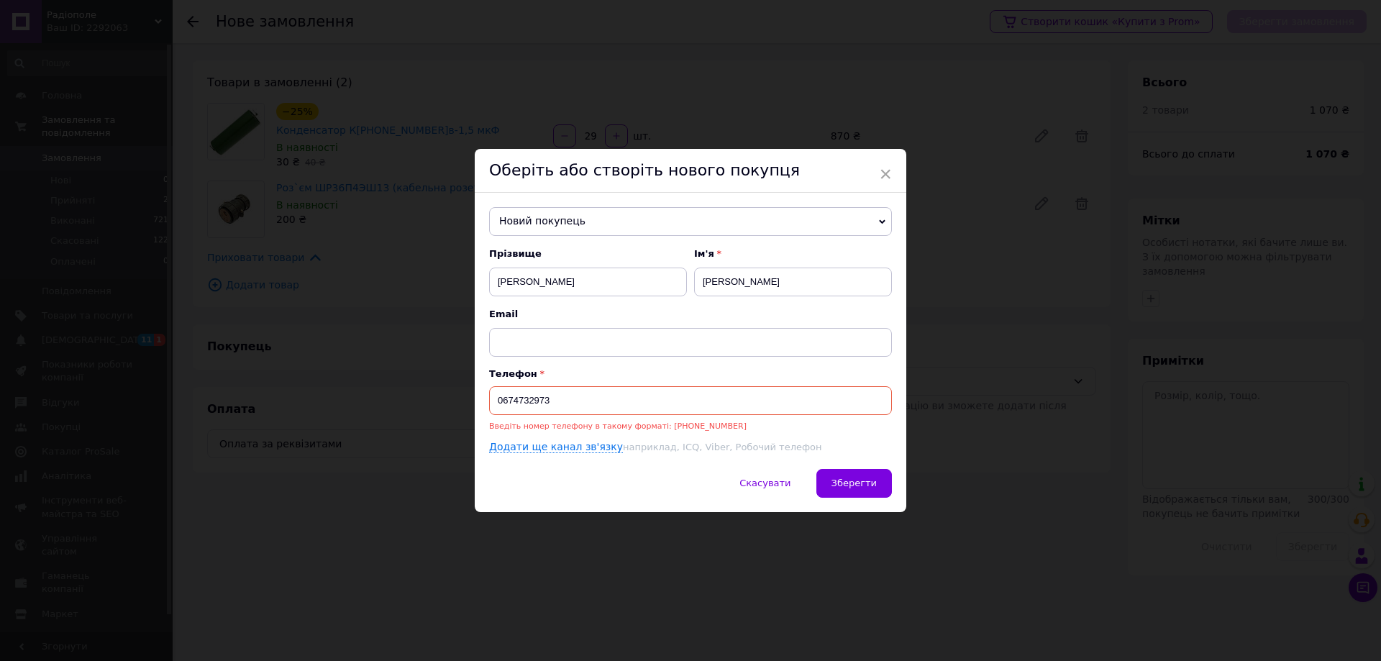
click at [492, 401] on input "0674732973" at bounding box center [690, 400] width 403 height 29
type input "[PHONE_NUMBER]"
click at [849, 483] on span "Зберегти" at bounding box center [853, 483] width 45 height 11
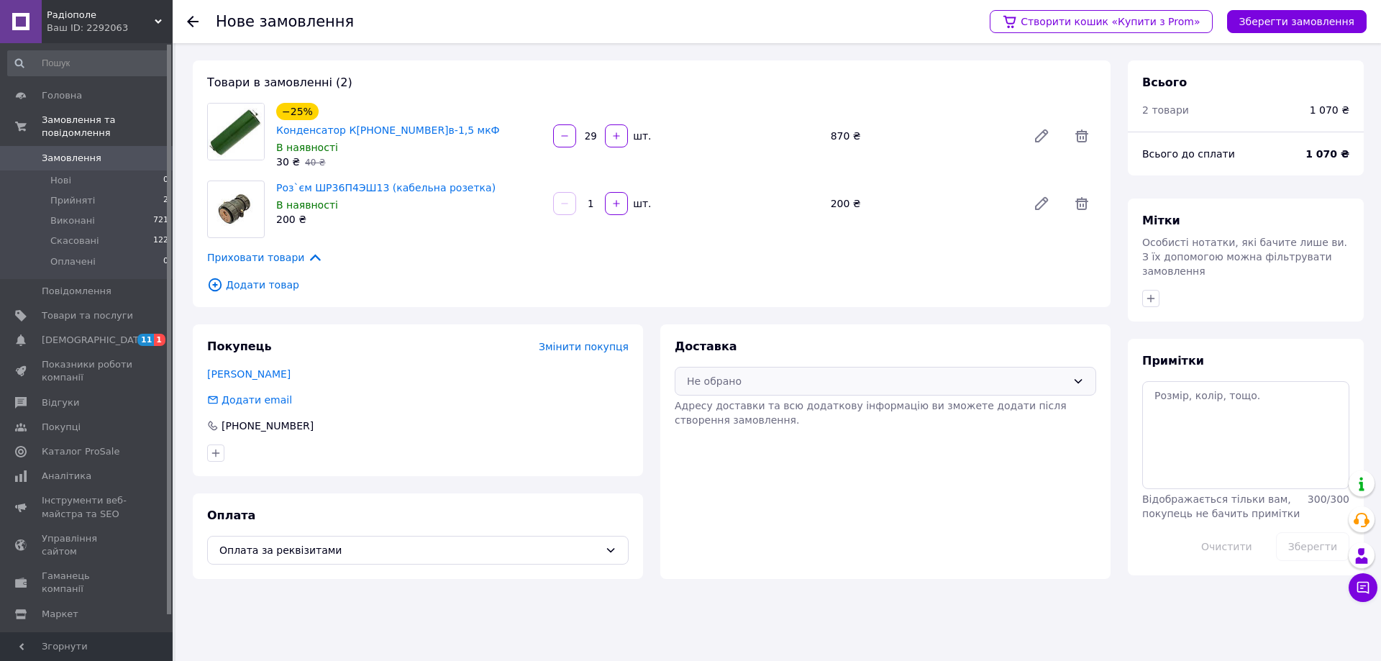
click at [762, 373] on div "Не обрано" at bounding box center [877, 381] width 380 height 16
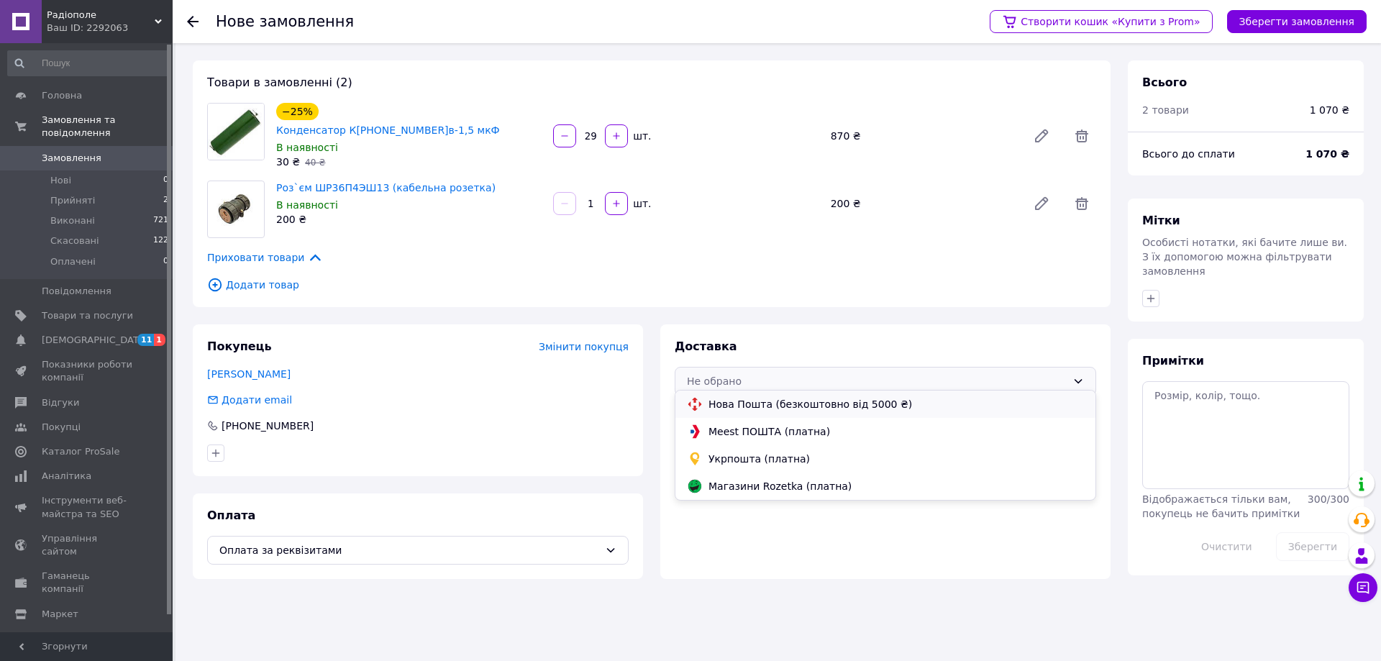
click at [728, 407] on span "Нова Пошта (безкоштовно від 5000 ₴)" at bounding box center [895, 404] width 375 height 14
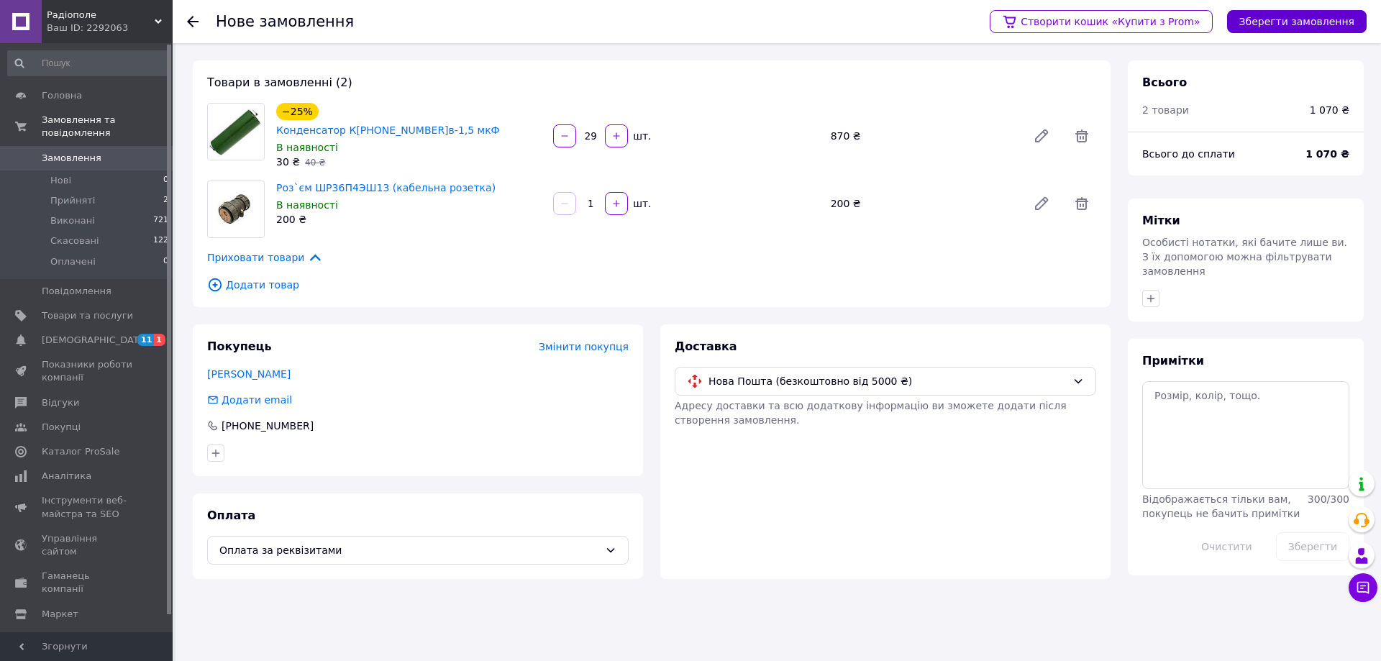
click at [1305, 22] on button "Зберегти замовлення" at bounding box center [1297, 21] width 140 height 23
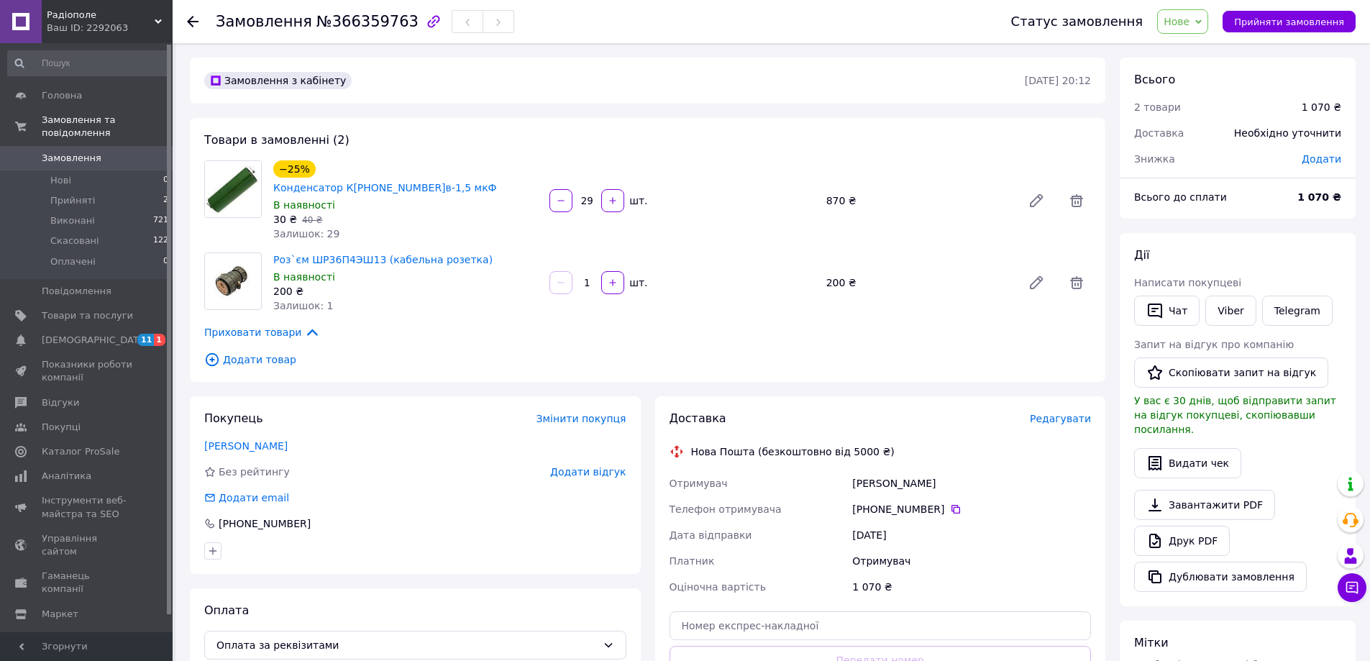
click at [1071, 413] on span "Редагувати" at bounding box center [1060, 419] width 61 height 12
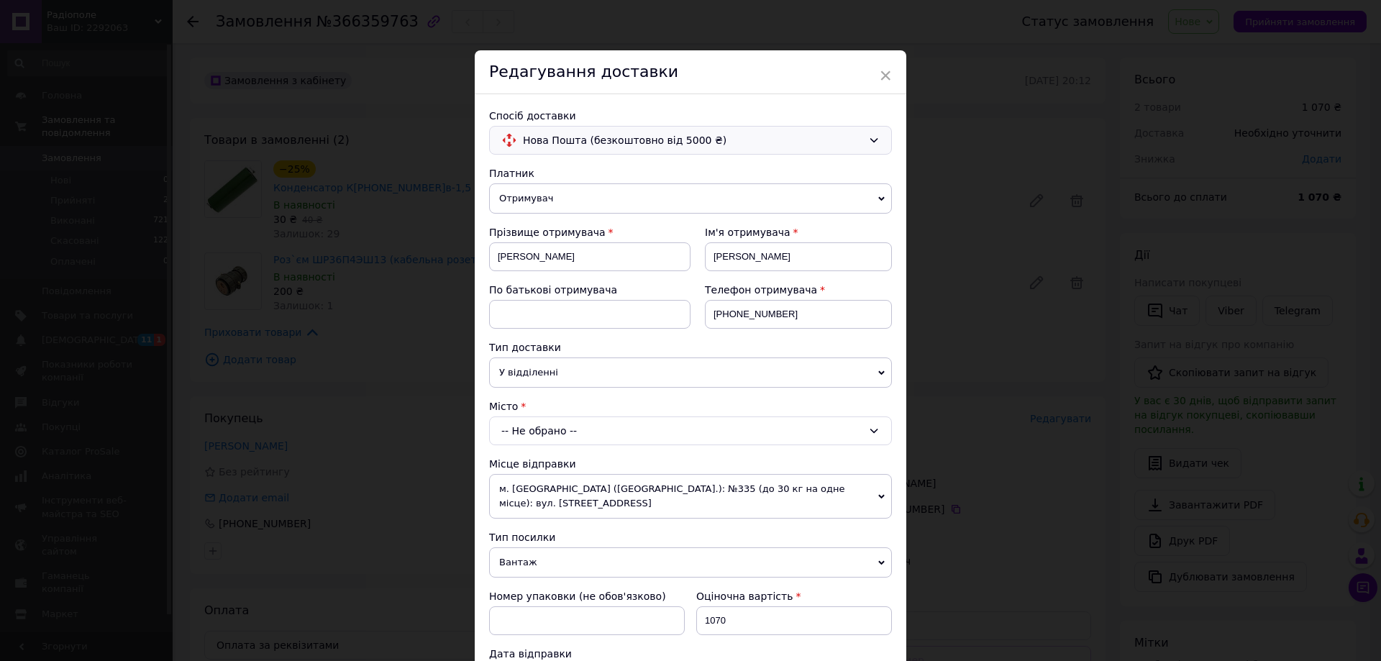
click at [541, 143] on span "Нова Пошта (безкоштовно від 5000 ₴)" at bounding box center [692, 140] width 339 height 16
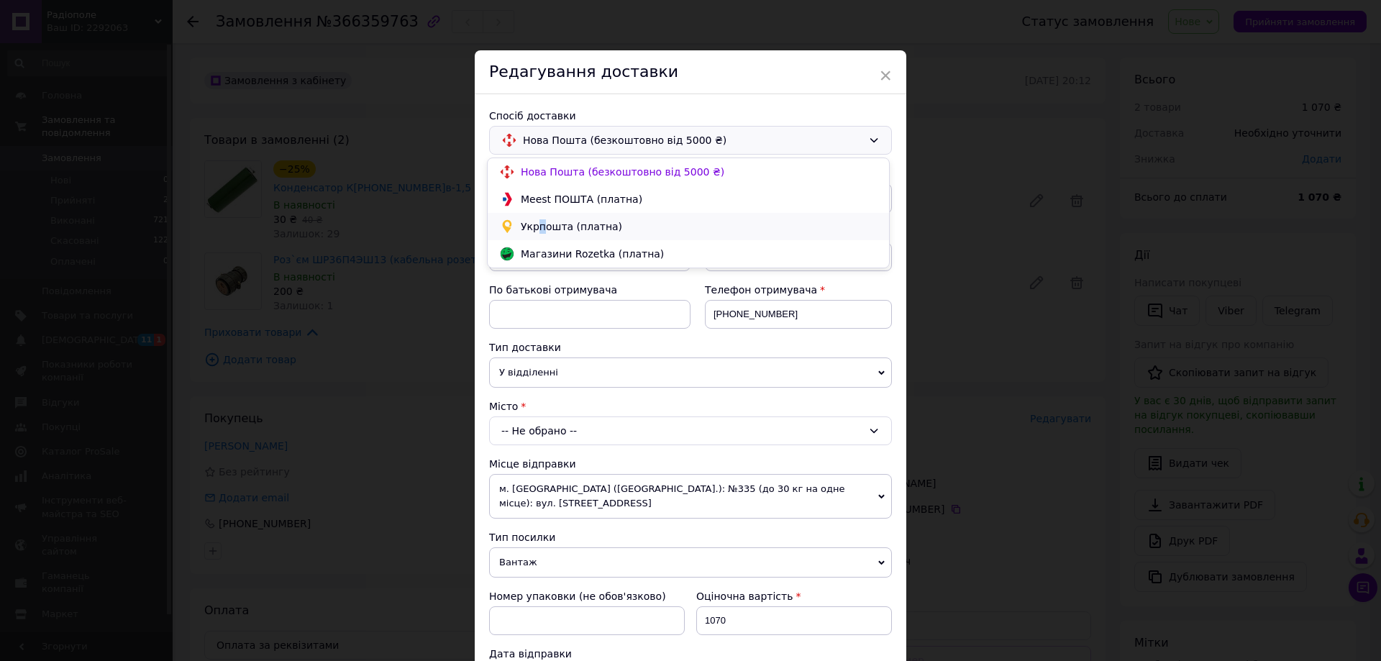
click at [541, 217] on div "Укрпошта (платна)" at bounding box center [688, 226] width 401 height 27
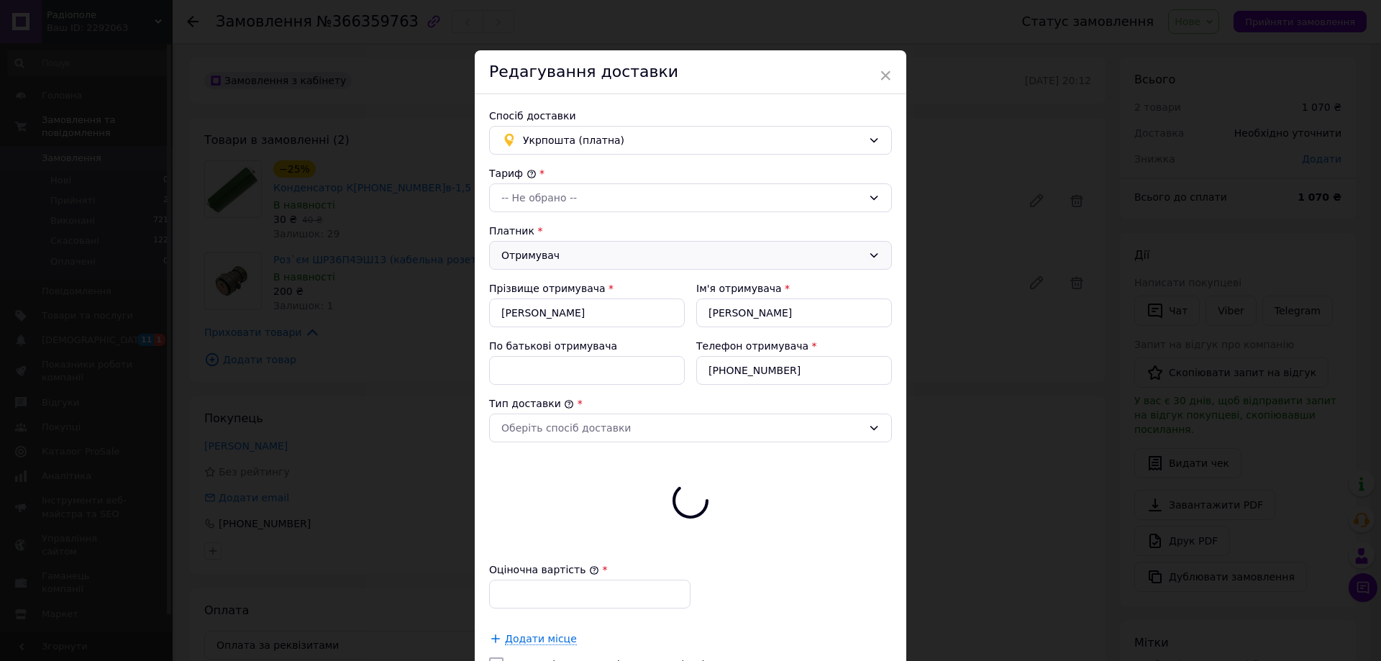
type input "1070"
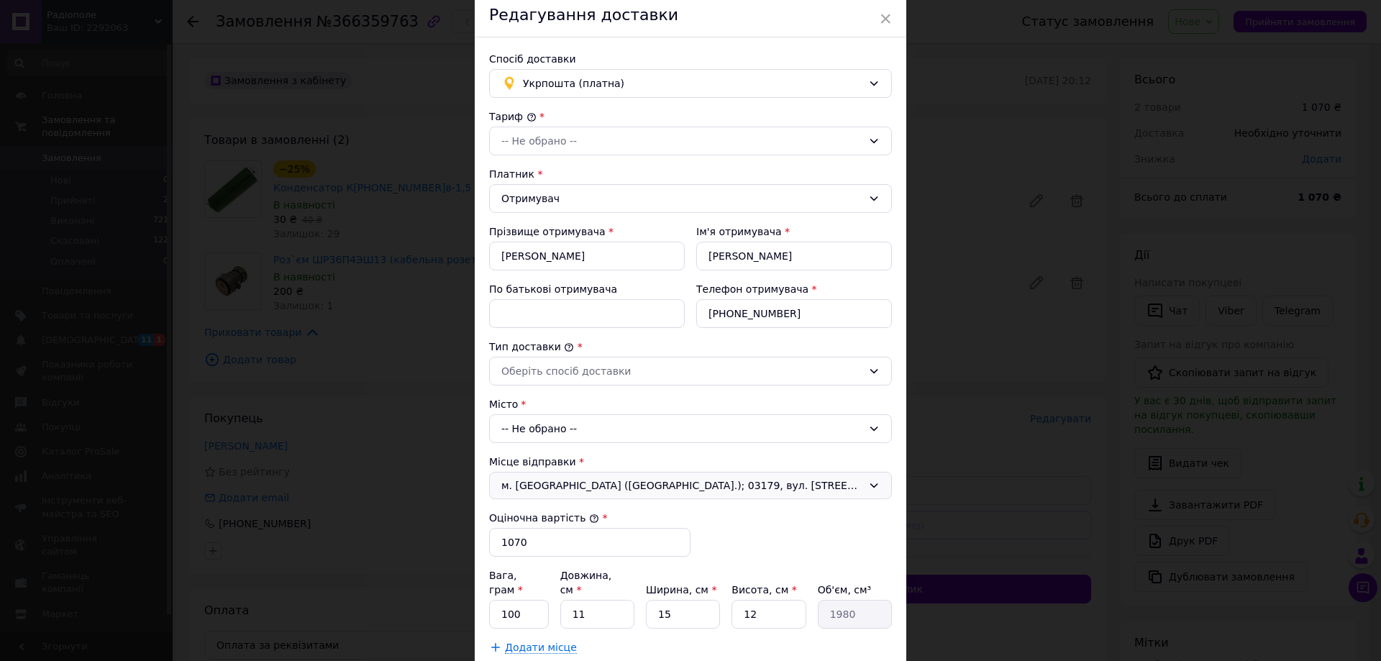
scroll to position [144, 0]
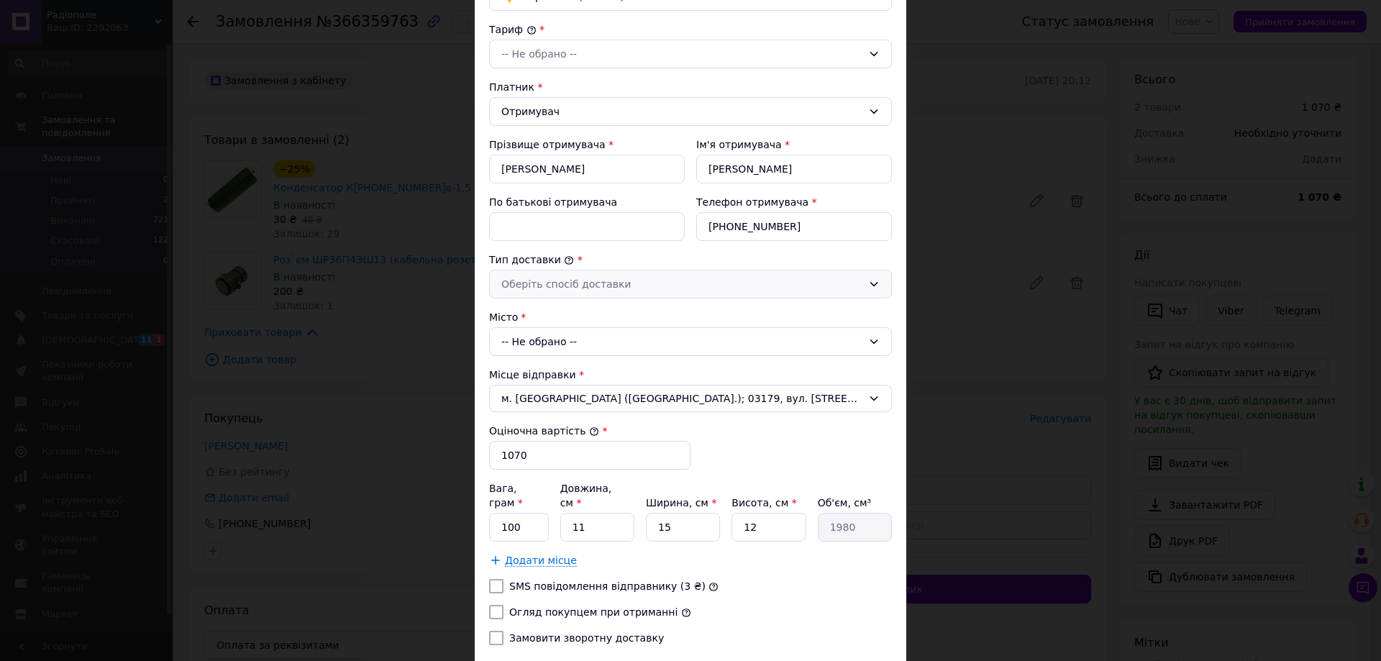
click at [567, 292] on div "Оберіть спосіб доставки" at bounding box center [690, 284] width 403 height 29
click at [537, 316] on li "Склад - склад" at bounding box center [688, 315] width 401 height 26
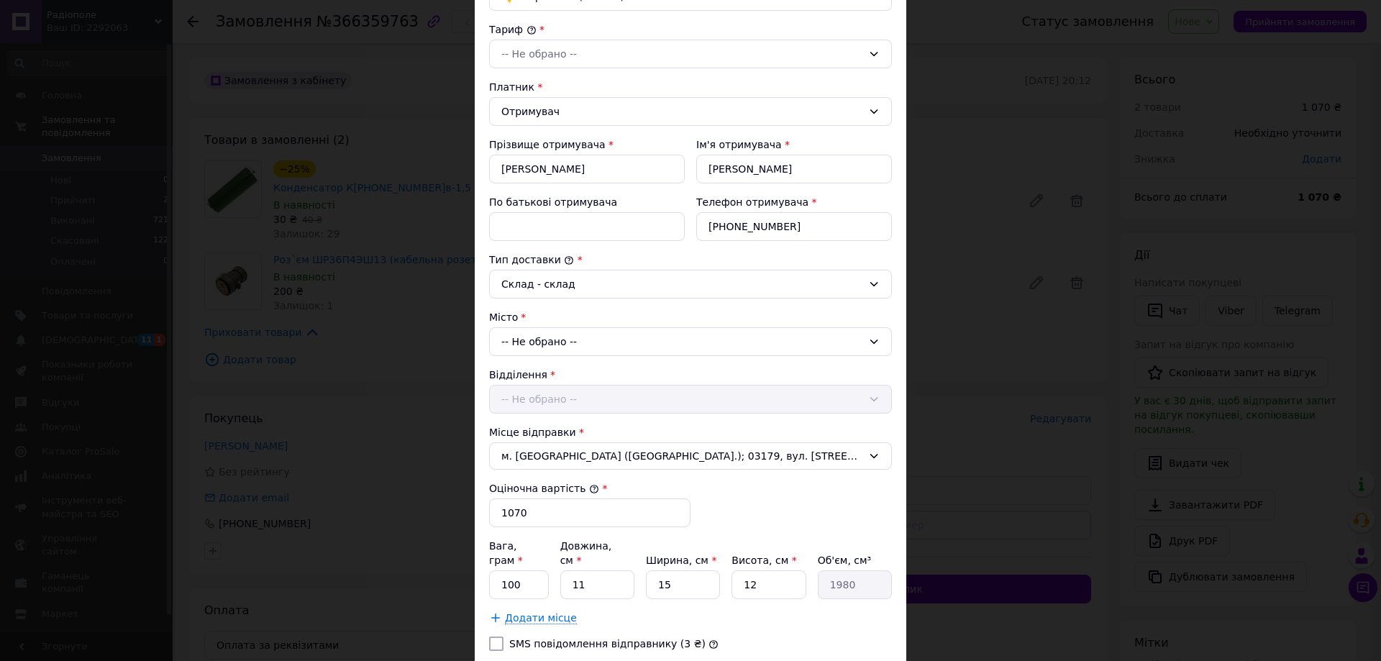
click at [547, 349] on div "-- Не обрано --" at bounding box center [690, 341] width 403 height 29
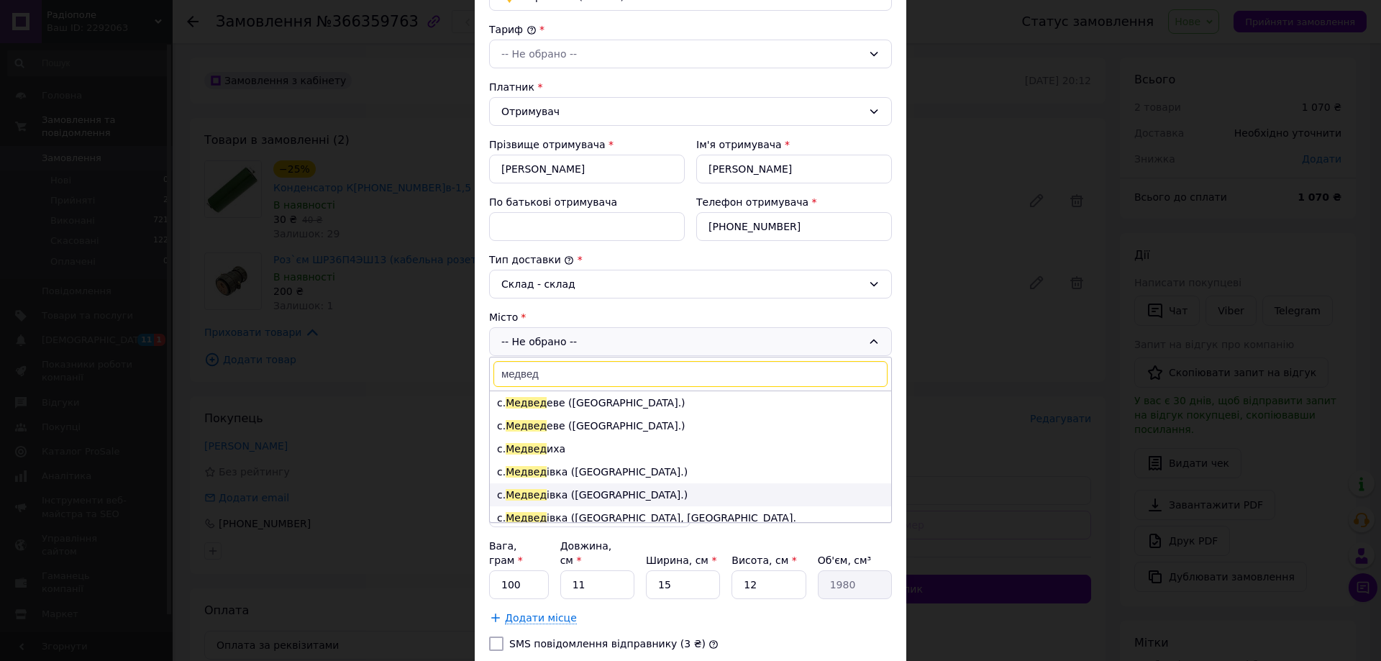
type input "медвед"
click at [578, 488] on li "с. [GEOGRAPHIC_DATA] івка ([GEOGRAPHIC_DATA].)" at bounding box center [690, 494] width 401 height 23
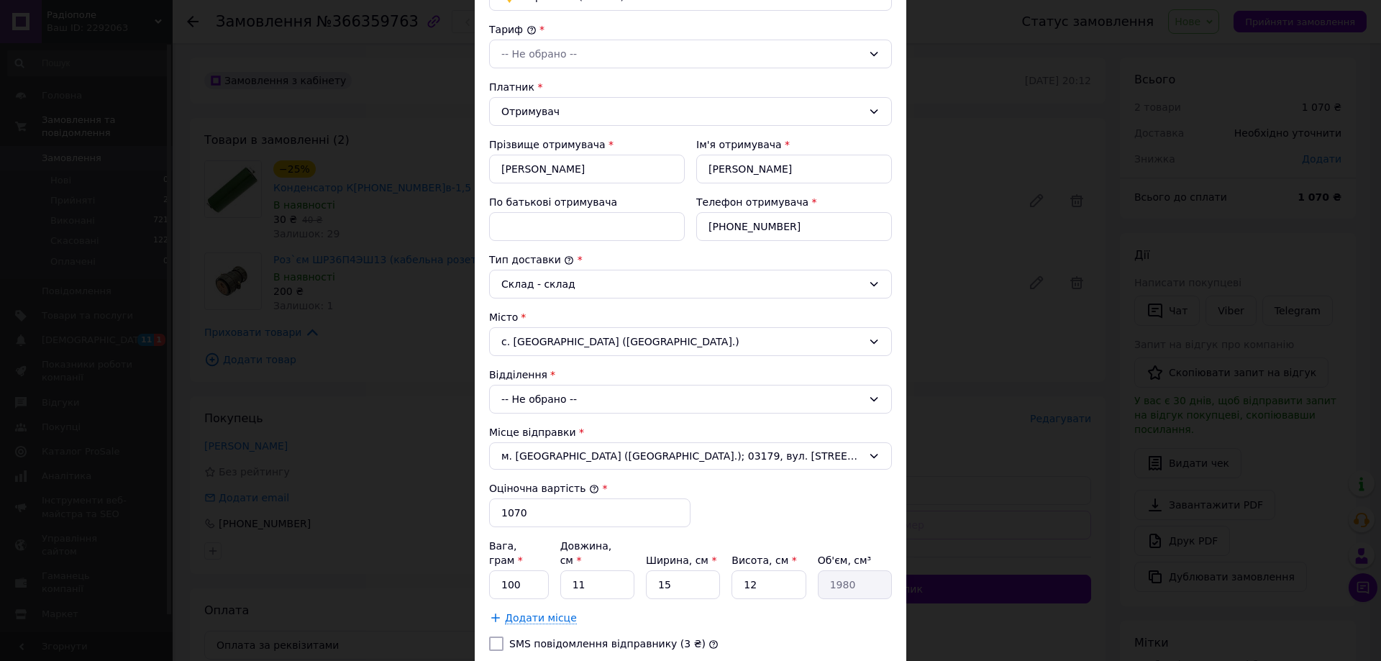
click at [583, 407] on div "-- Не обрано --" at bounding box center [690, 399] width 403 height 29
click at [529, 453] on li "20930, вул. [PERSON_NAME][STREET_ADDRESS]" at bounding box center [690, 460] width 401 height 23
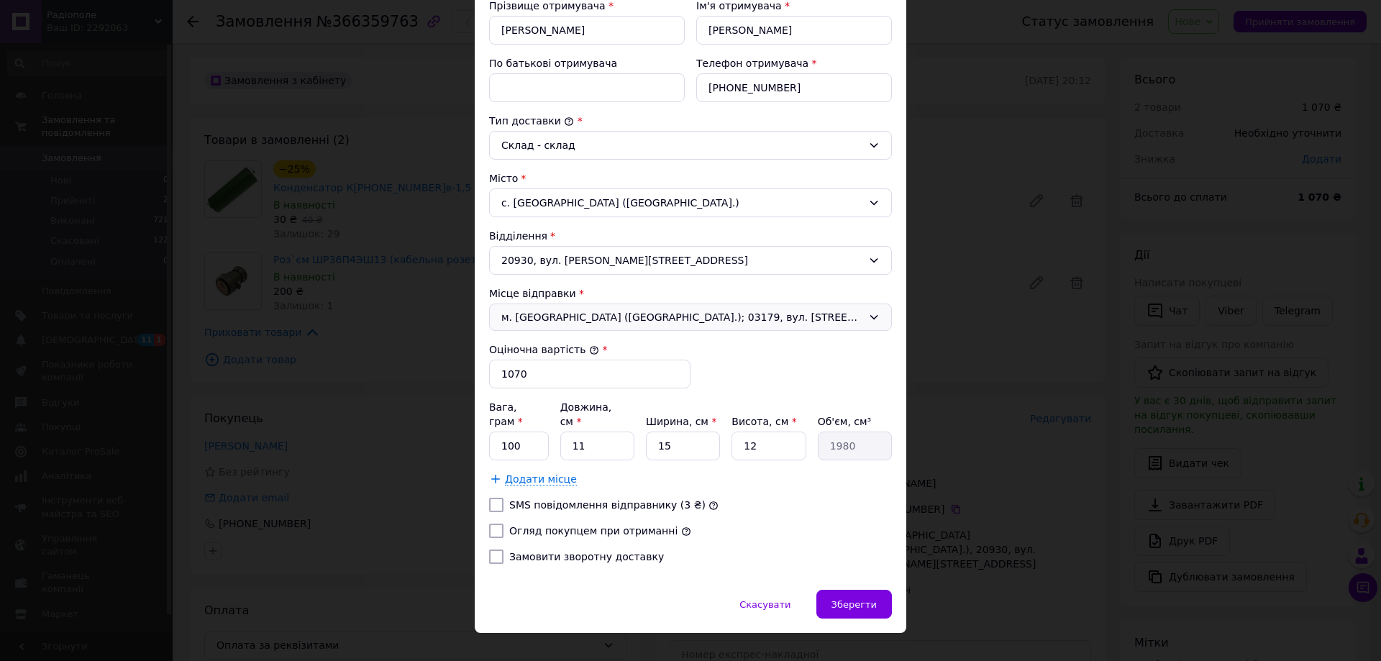
scroll to position [291, 0]
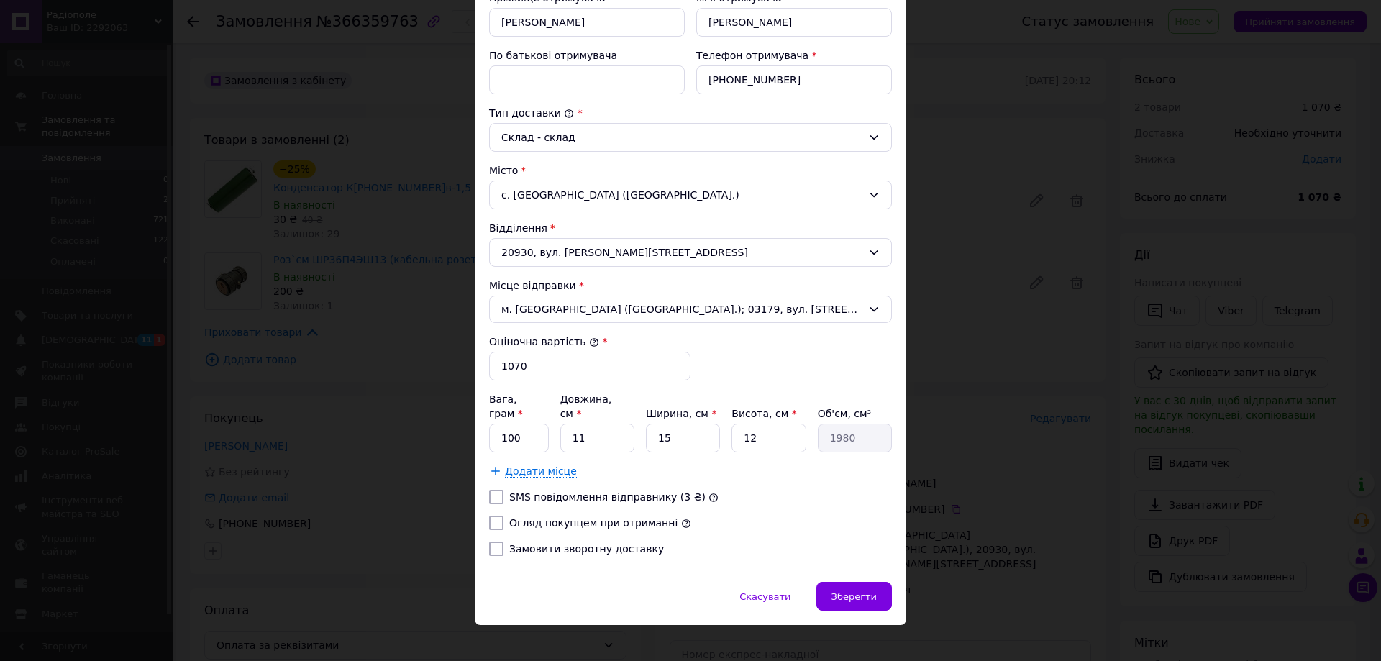
click at [565, 491] on label "SMS повідомлення відправнику (3 ₴)" at bounding box center [607, 497] width 196 height 12
click at [503, 490] on input "SMS повідомлення відправнику (3 ₴)" at bounding box center [496, 497] width 14 height 14
checkbox input "true"
click at [563, 501] on div "[PERSON_NAME] * -- Не обрано -- Платник * Отримувач Прізвище отримувача * [PERS…" at bounding box center [690, 222] width 403 height 692
click at [489, 516] on input "Огляд покупцем при отриманні" at bounding box center [496, 523] width 14 height 14
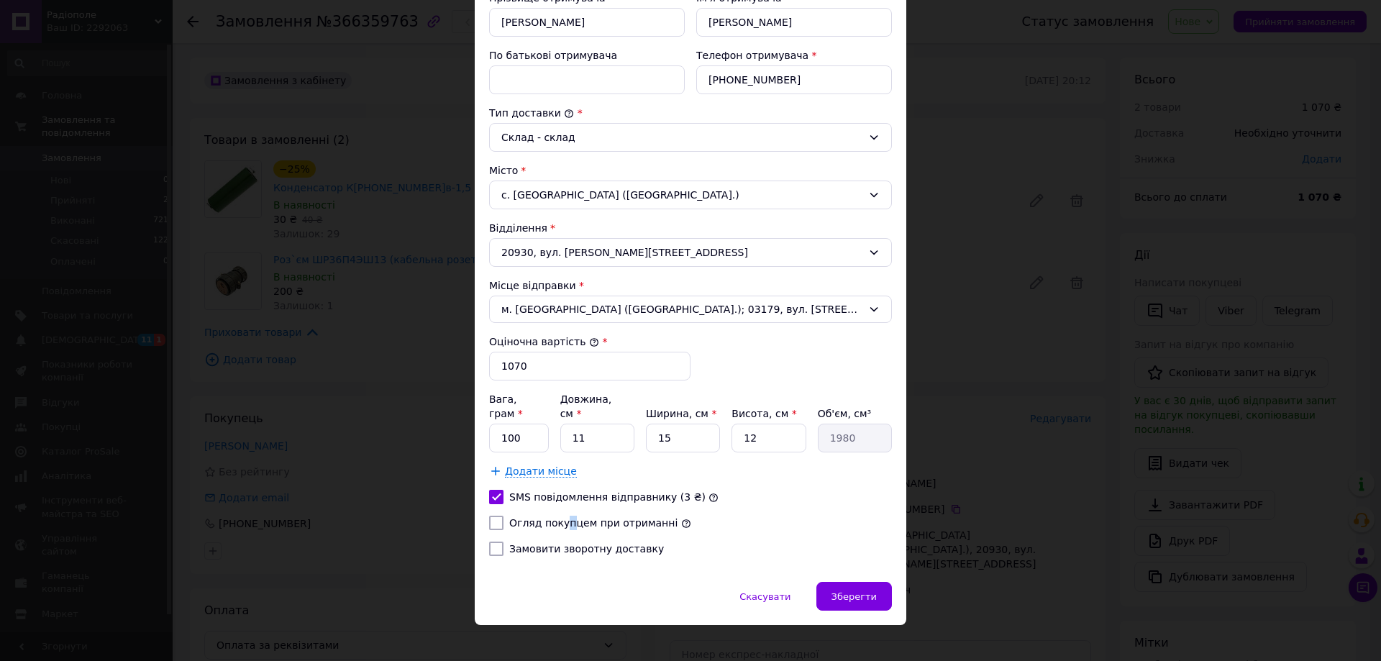
checkbox input "true"
click at [854, 593] on div "Зберегти" at bounding box center [854, 596] width 76 height 29
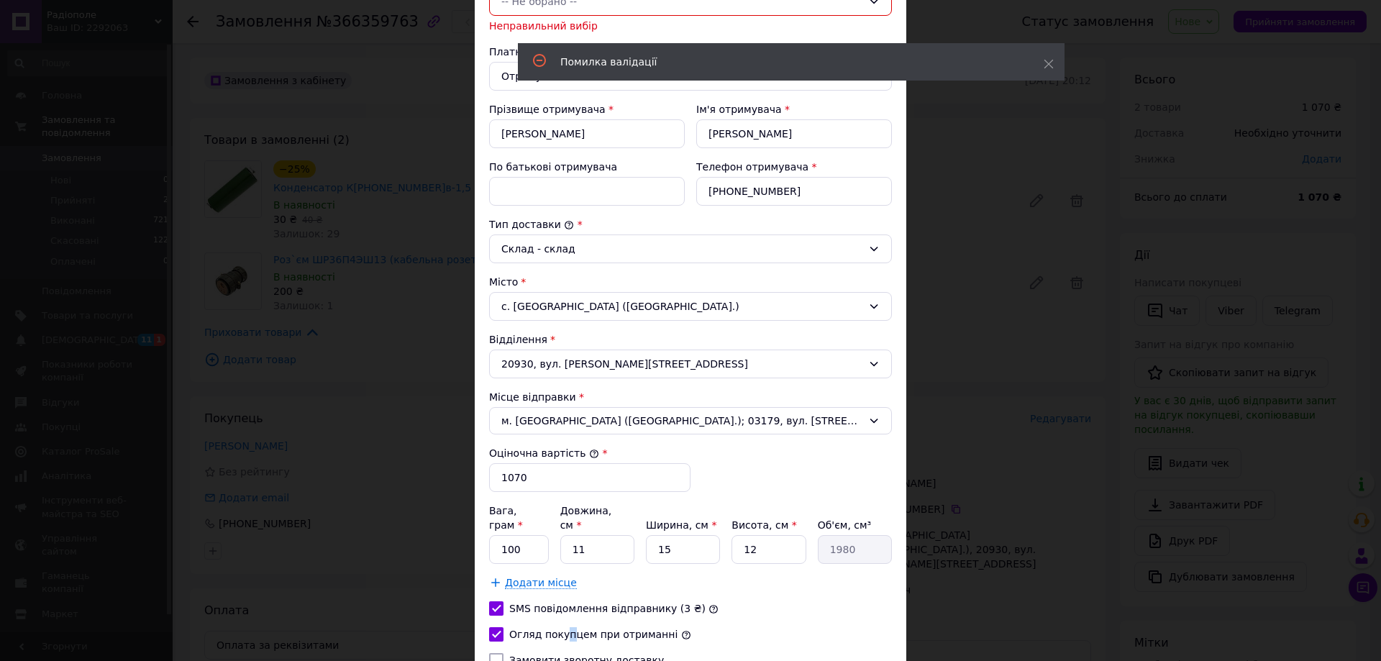
scroll to position [20, 0]
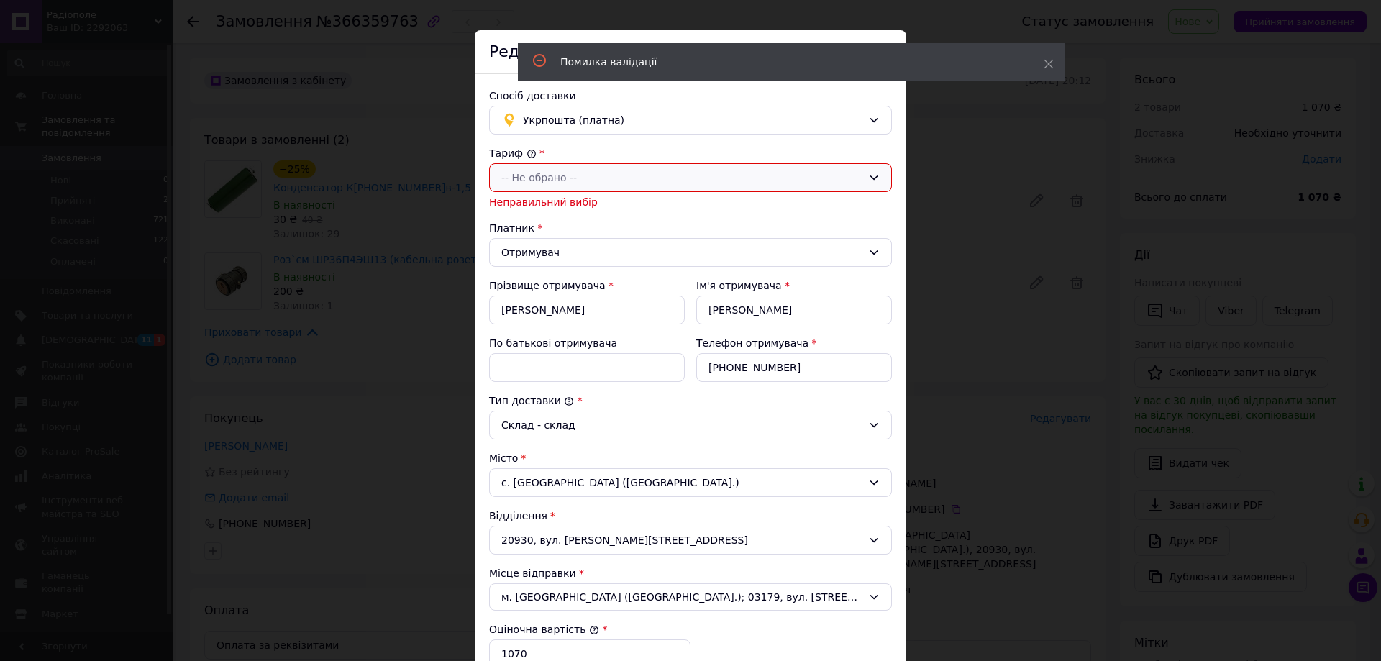
click at [571, 175] on div "-- Не обрано --" at bounding box center [681, 178] width 361 height 16
click at [539, 206] on li "Стандарт" at bounding box center [688, 209] width 401 height 26
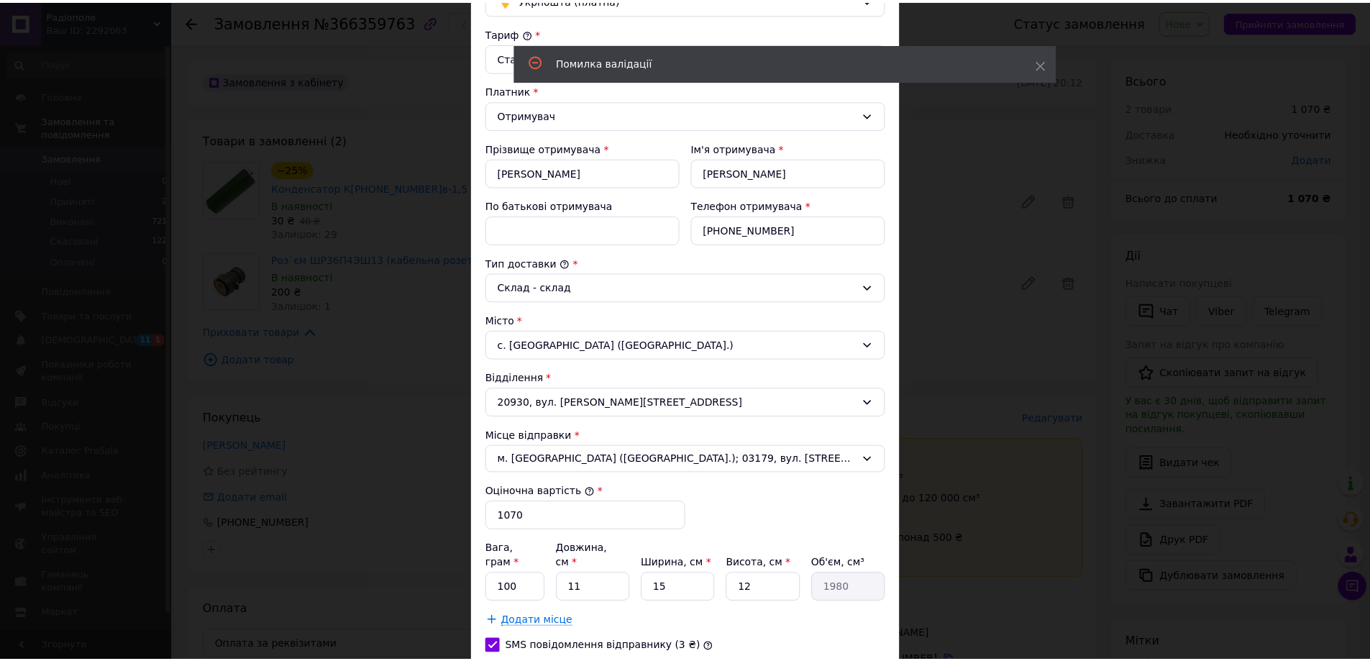
scroll to position [291, 0]
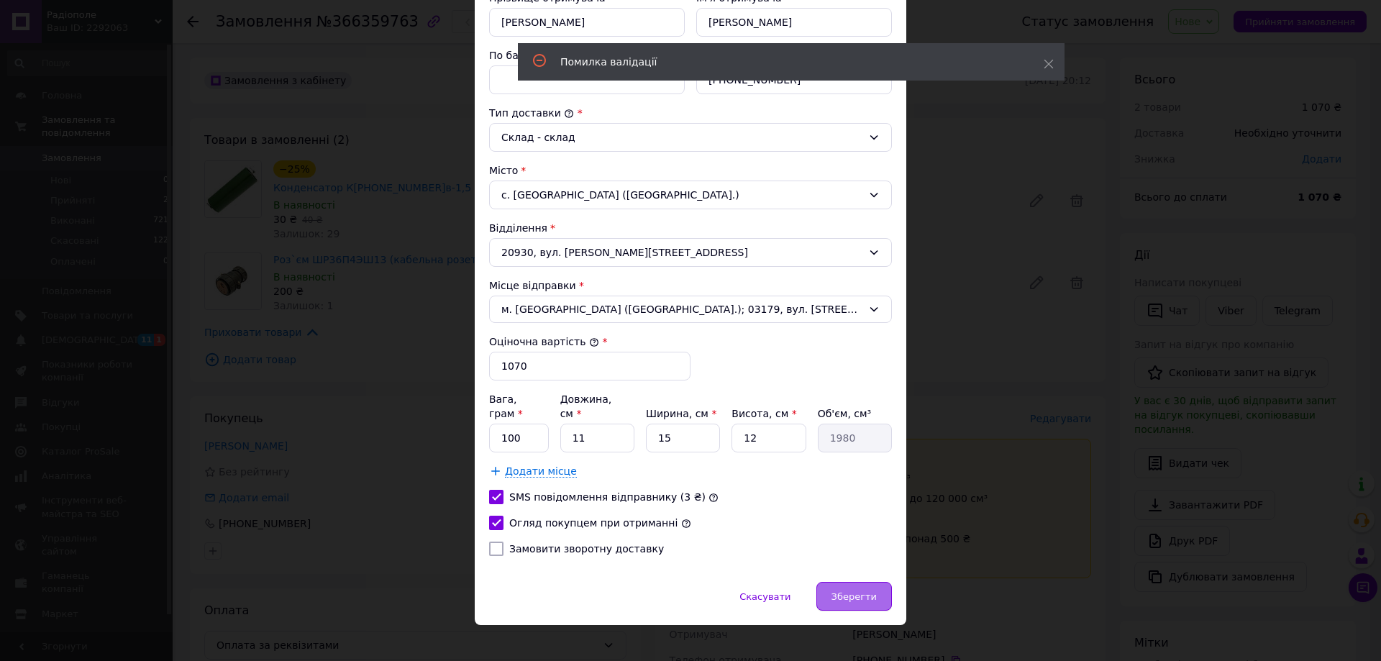
click at [844, 591] on span "Зберегти" at bounding box center [853, 596] width 45 height 11
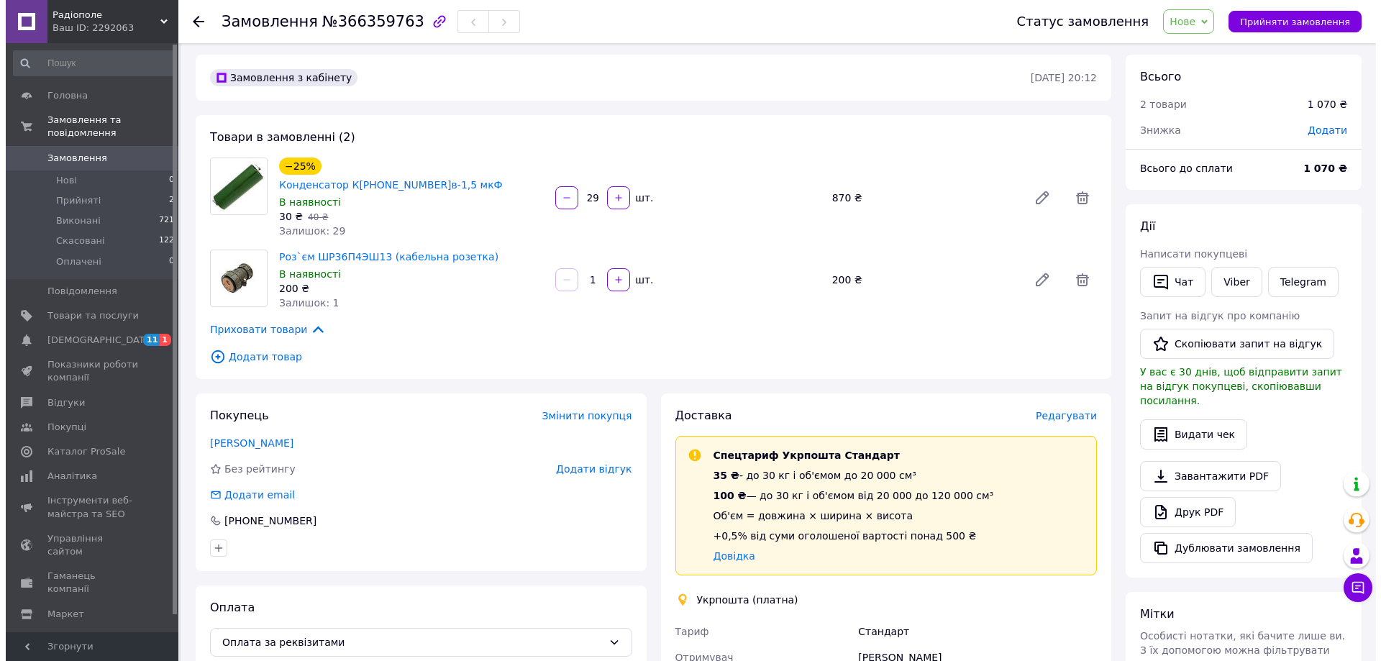
scroll to position [0, 0]
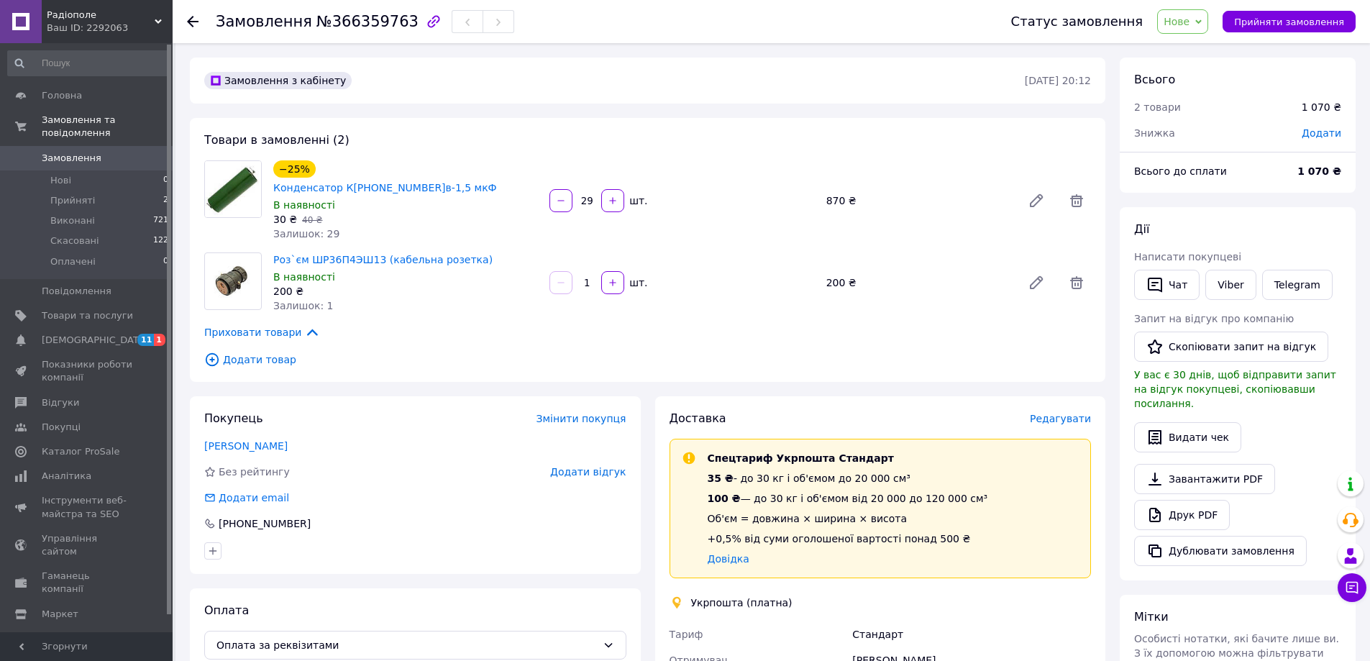
click at [236, 352] on span "Додати товар" at bounding box center [647, 360] width 887 height 16
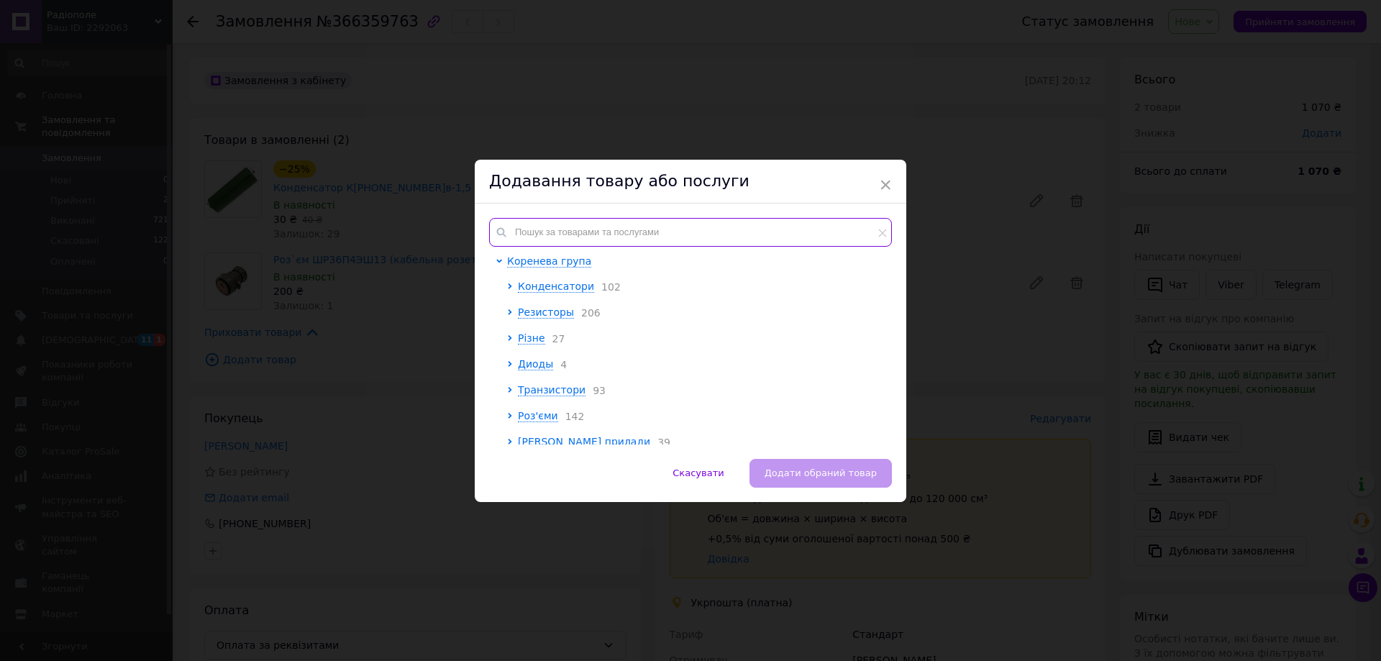
click at [581, 230] on input "text" at bounding box center [690, 232] width 403 height 29
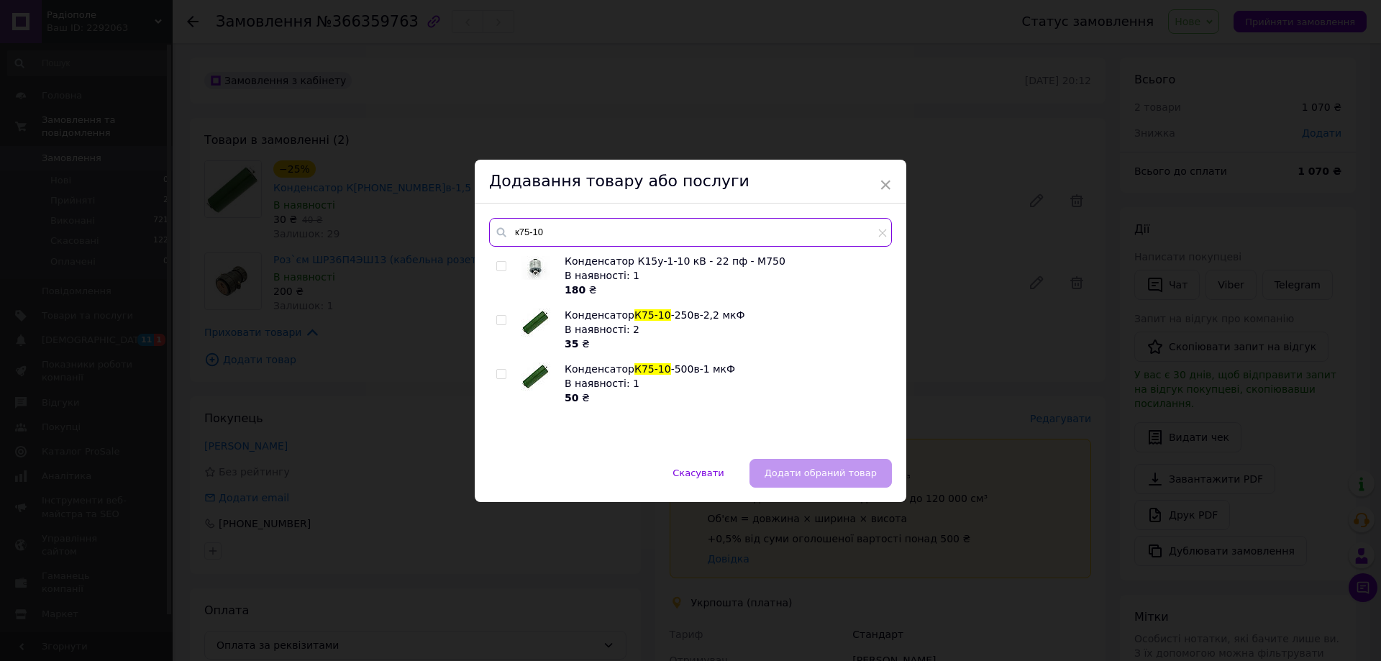
type input "к75-10"
click at [499, 320] on input "checkbox" at bounding box center [500, 320] width 9 height 9
checkbox input "true"
click at [807, 464] on button "Додати обраний товар" at bounding box center [820, 473] width 142 height 29
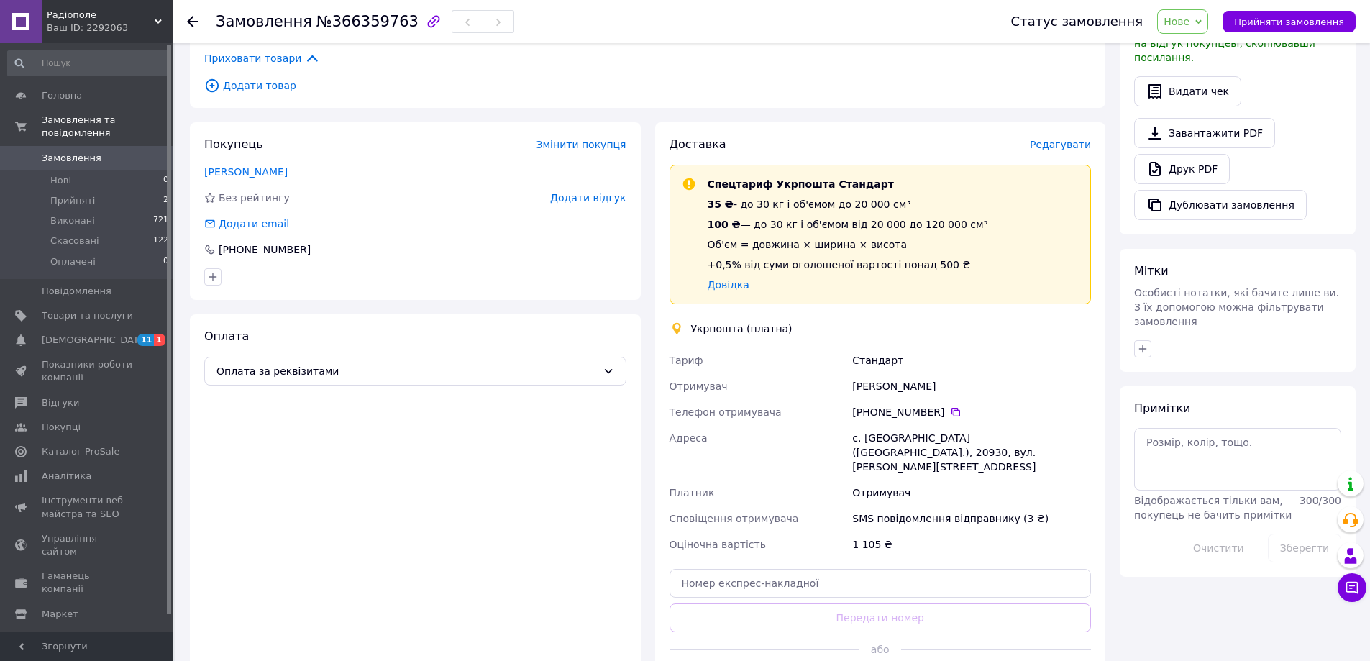
scroll to position [72, 0]
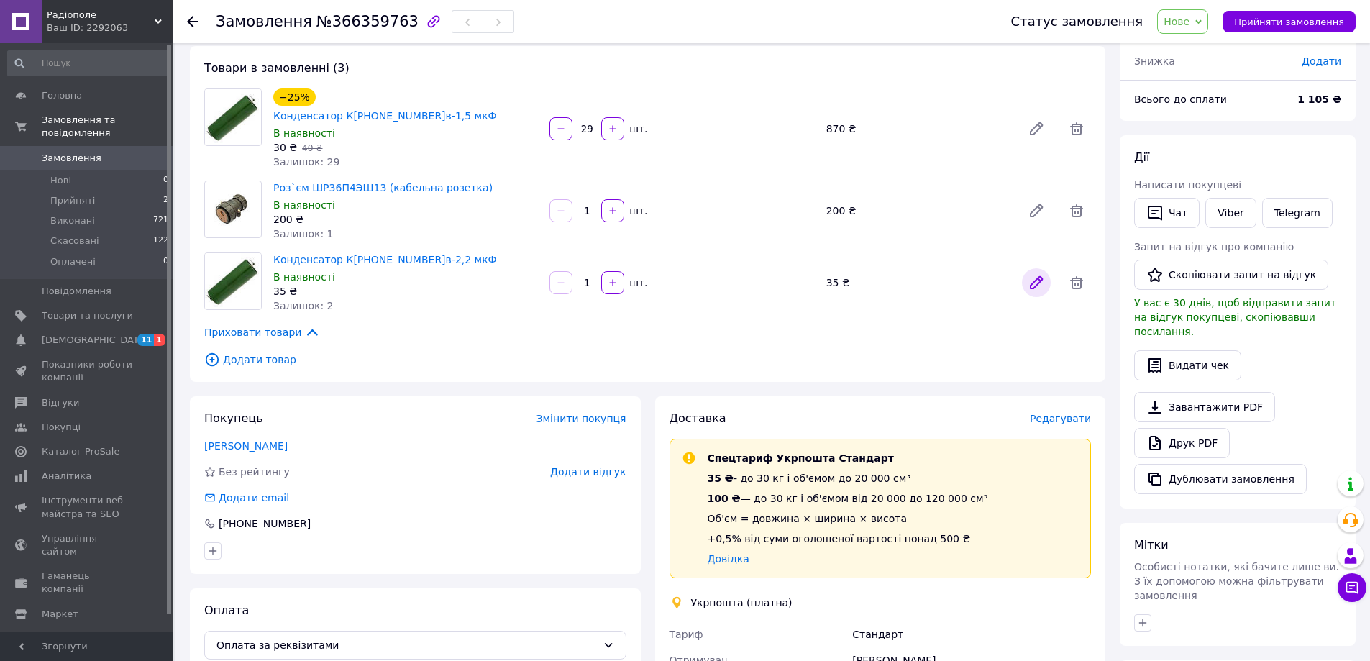
click at [1042, 274] on icon at bounding box center [1036, 282] width 17 height 17
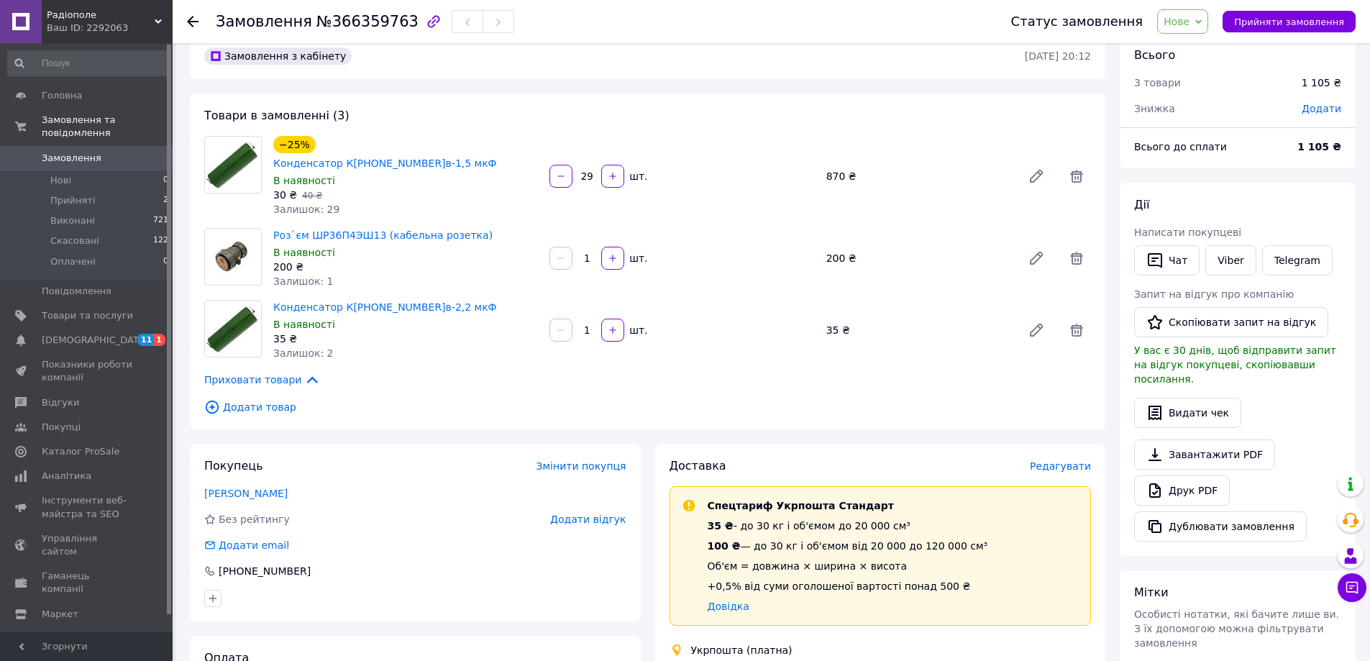
scroll to position [0, 0]
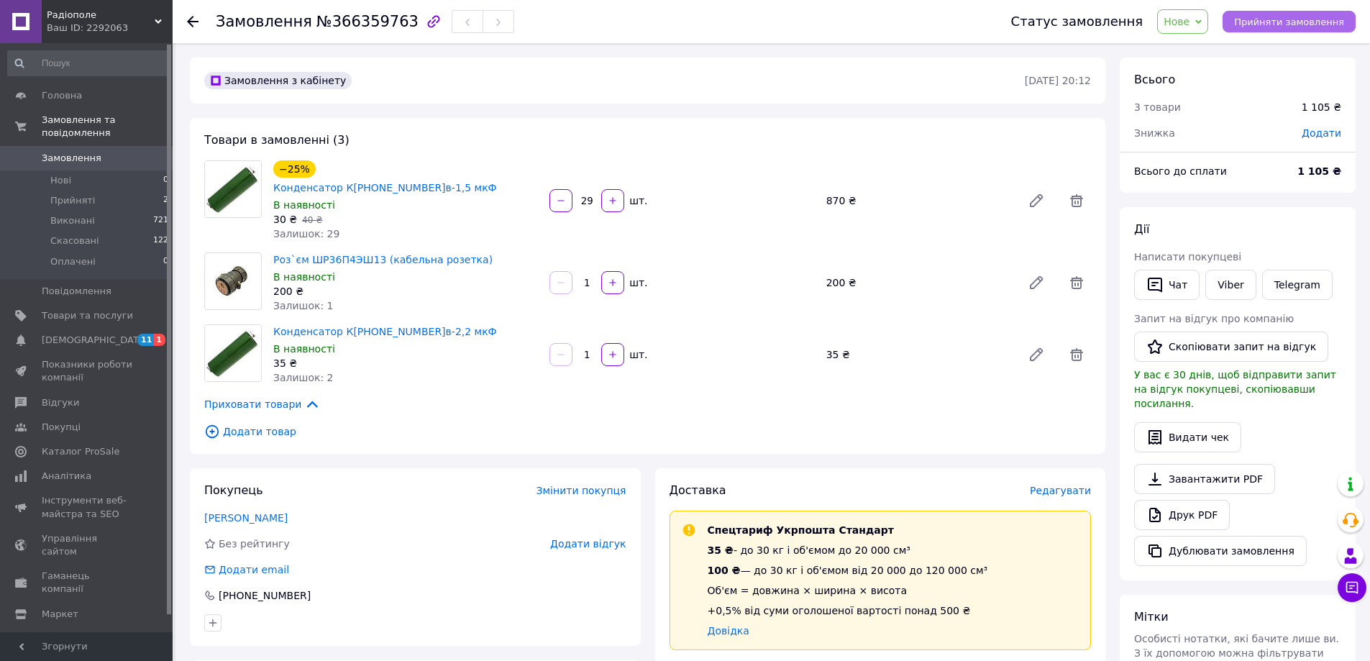
click at [1274, 17] on span "Прийняти замовлення" at bounding box center [1289, 22] width 110 height 11
click at [616, 350] on icon "button" at bounding box center [613, 355] width 10 height 10
type input "2"
click at [70, 194] on span "Прийняті" at bounding box center [72, 200] width 45 height 13
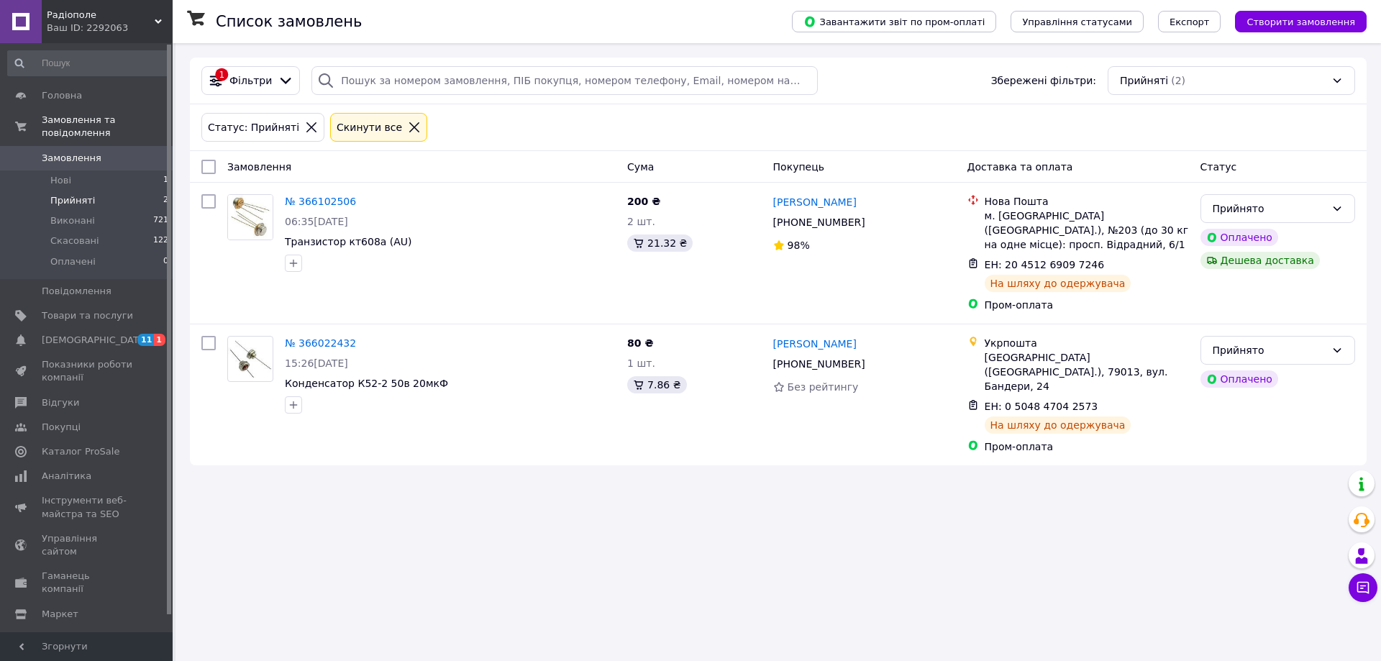
click at [58, 153] on link "Замовлення 0" at bounding box center [88, 158] width 177 height 24
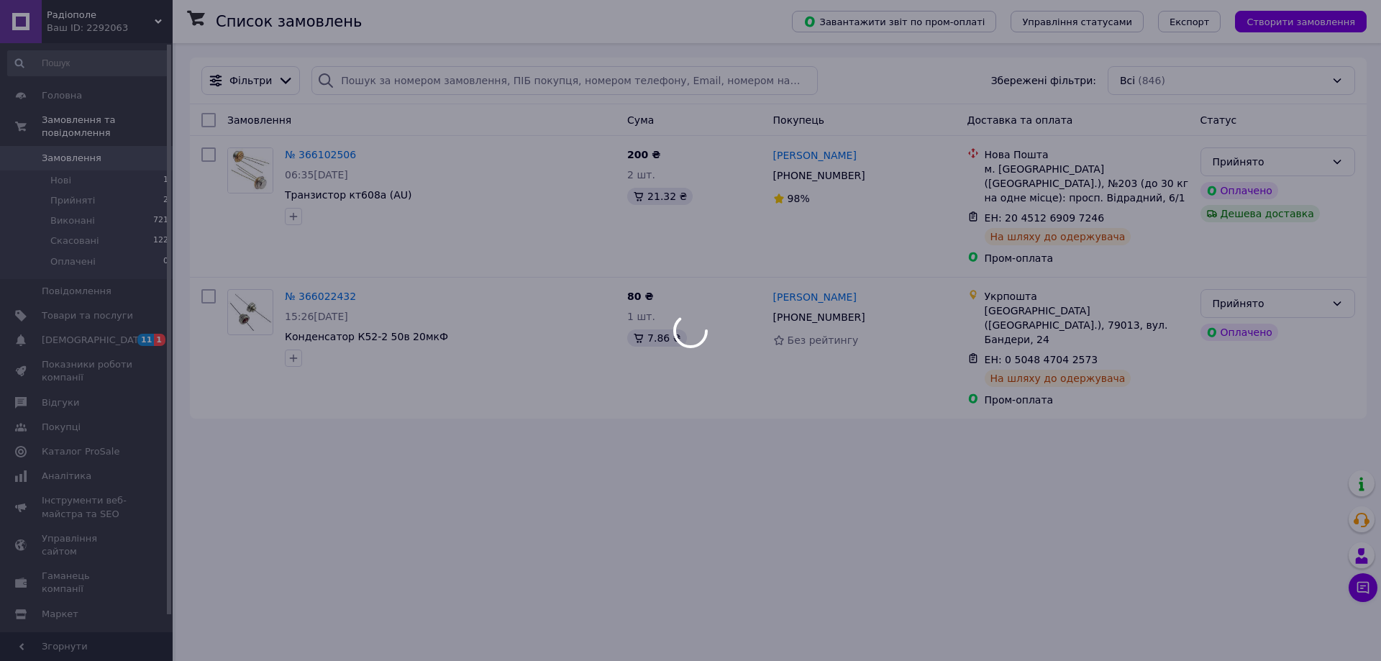
click at [62, 158] on body "Радіополе Ваш ID: 2292063 Сайт Радіополе Кабінет покупця Перевірити стан систем…" at bounding box center [690, 330] width 1381 height 661
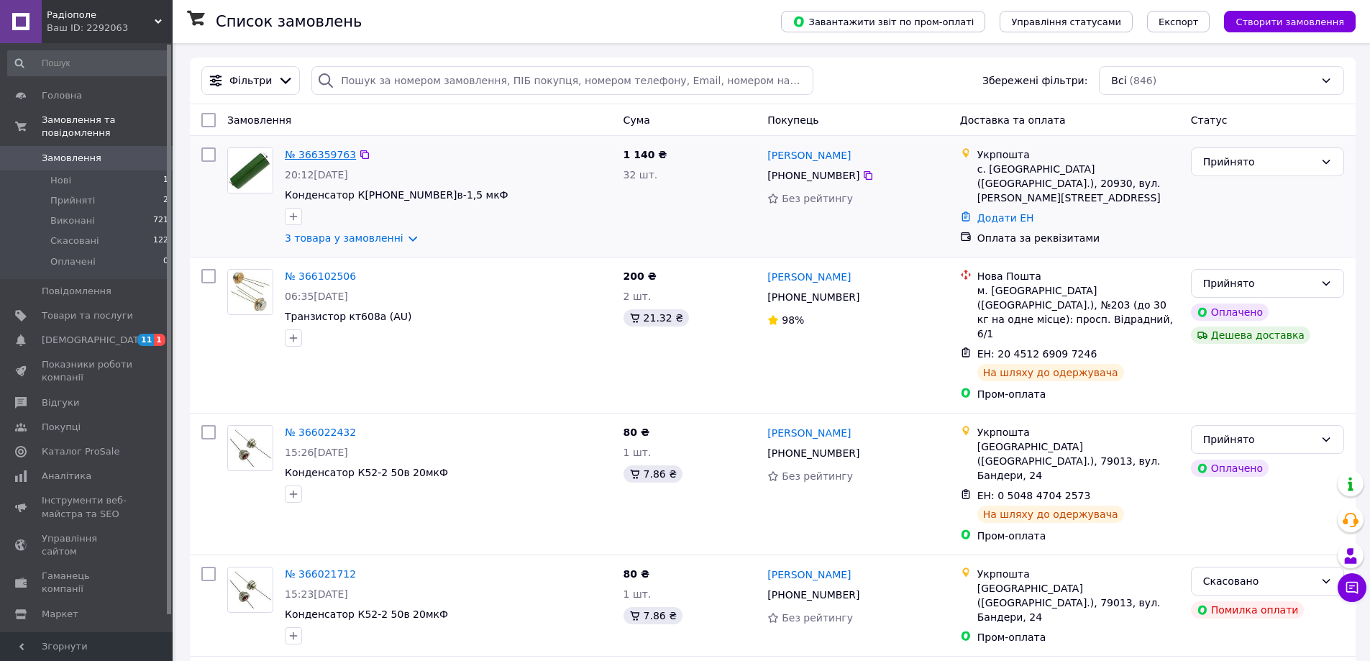
click at [316, 159] on link "№ 366359763" at bounding box center [320, 155] width 71 height 12
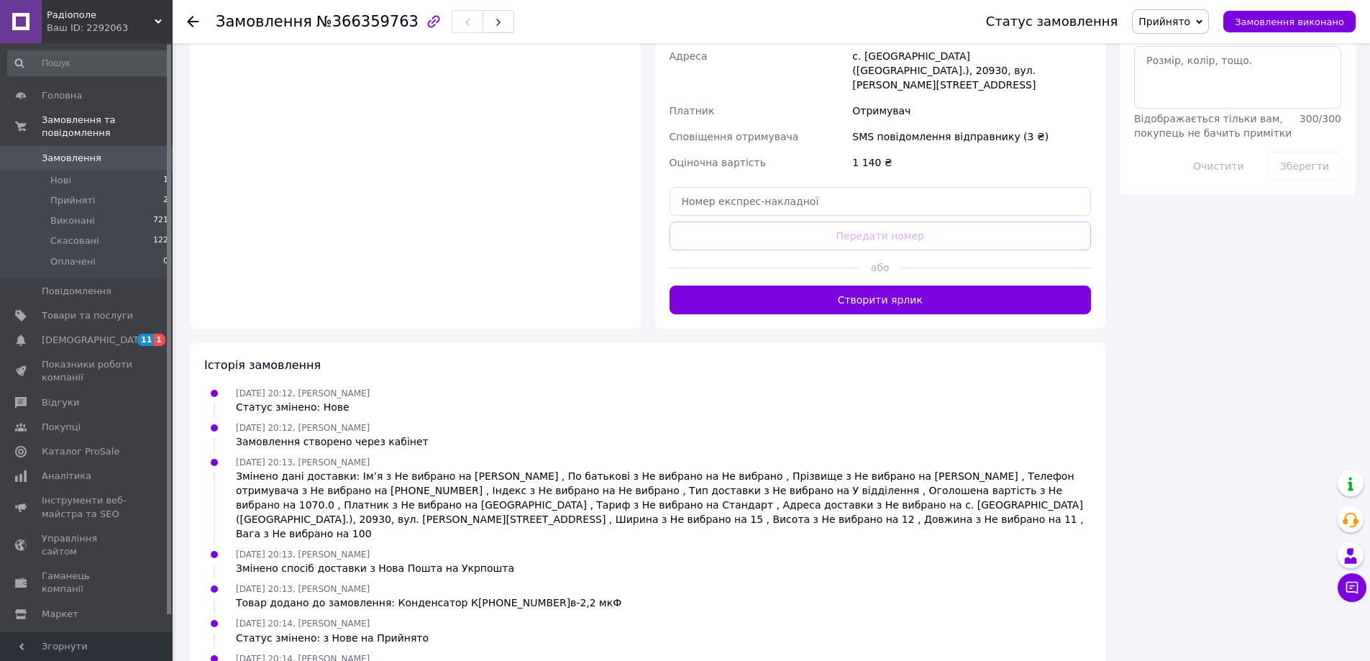
scroll to position [729, 0]
